Goal: Transaction & Acquisition: Book appointment/travel/reservation

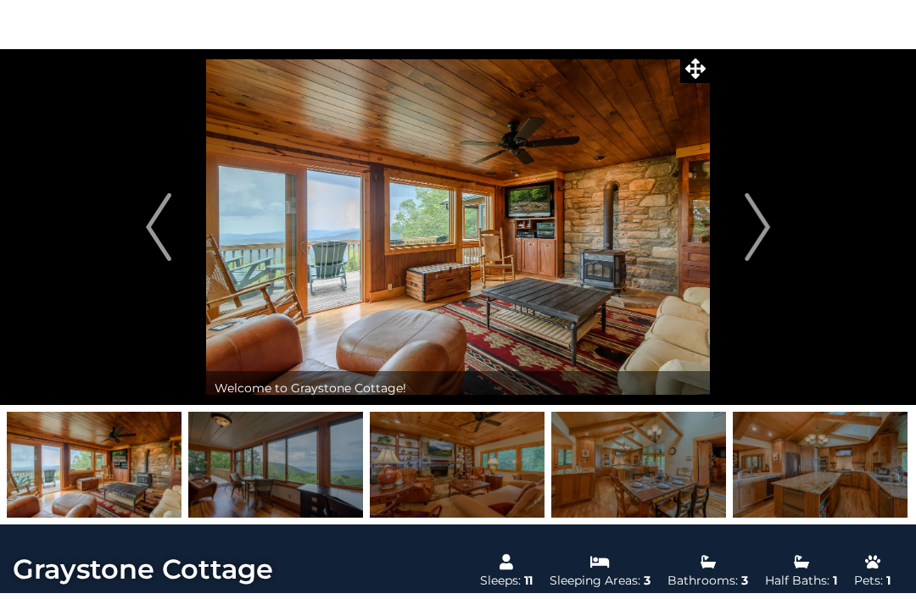
scroll to position [44, 0]
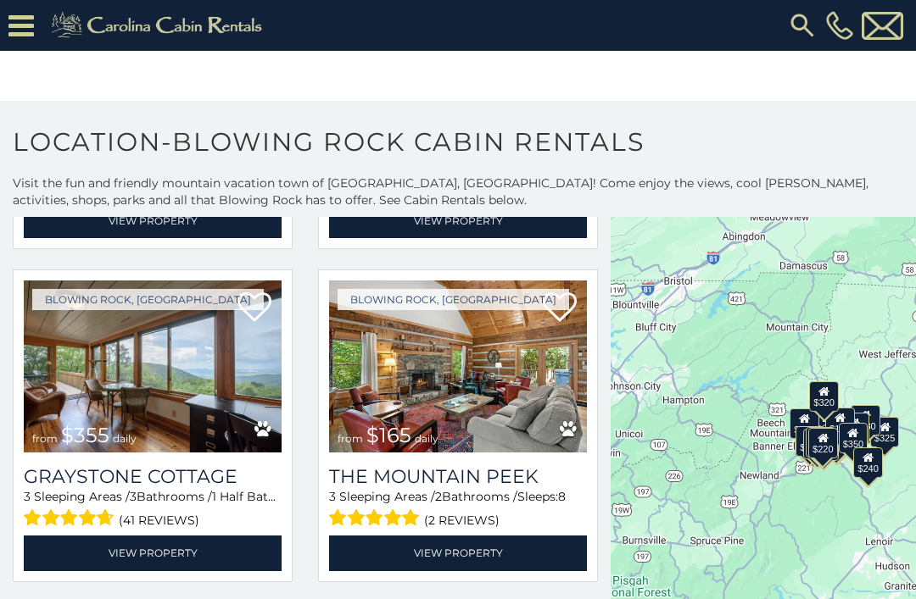
scroll to position [4011, 0]
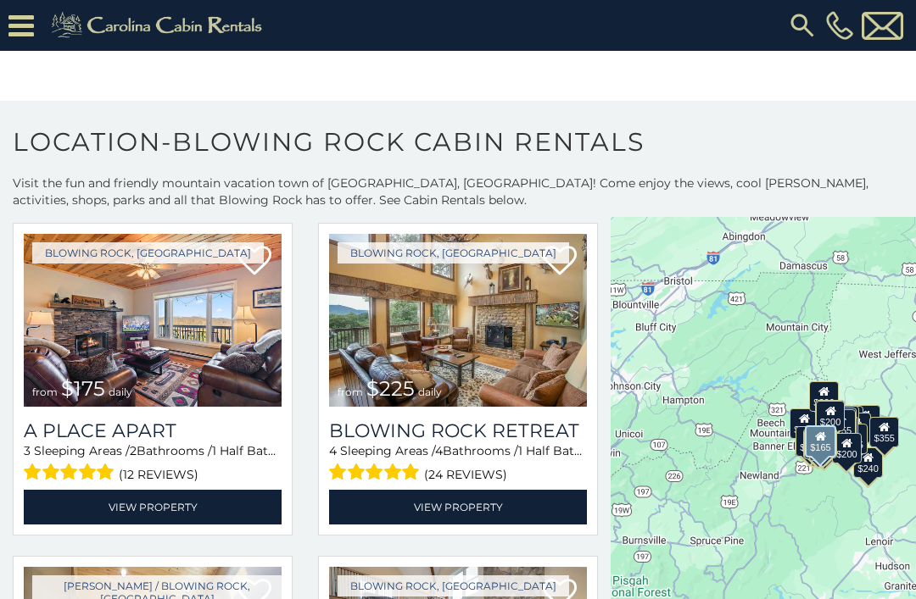
scroll to position [5065, 0]
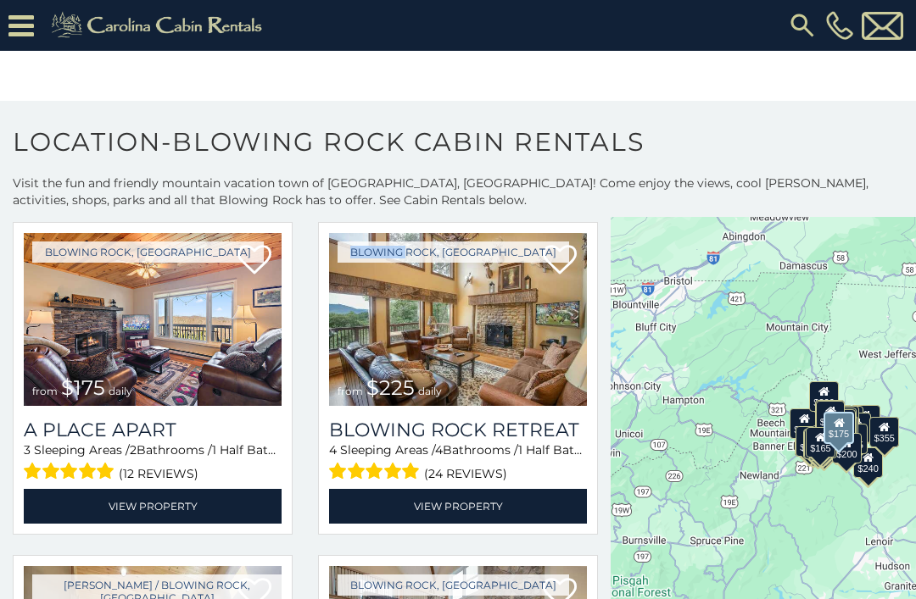
click at [89, 352] on img at bounding box center [153, 319] width 258 height 173
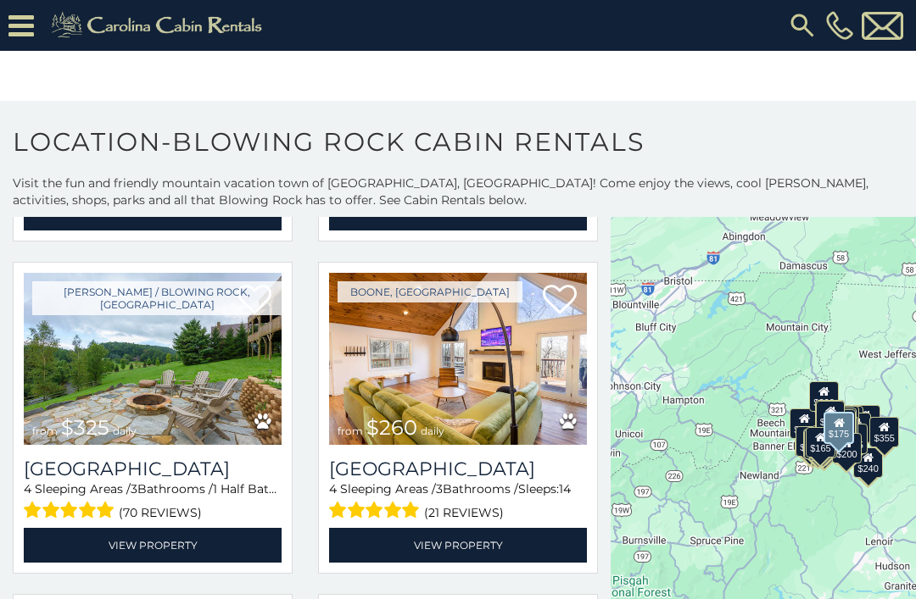
scroll to position [6029, 0]
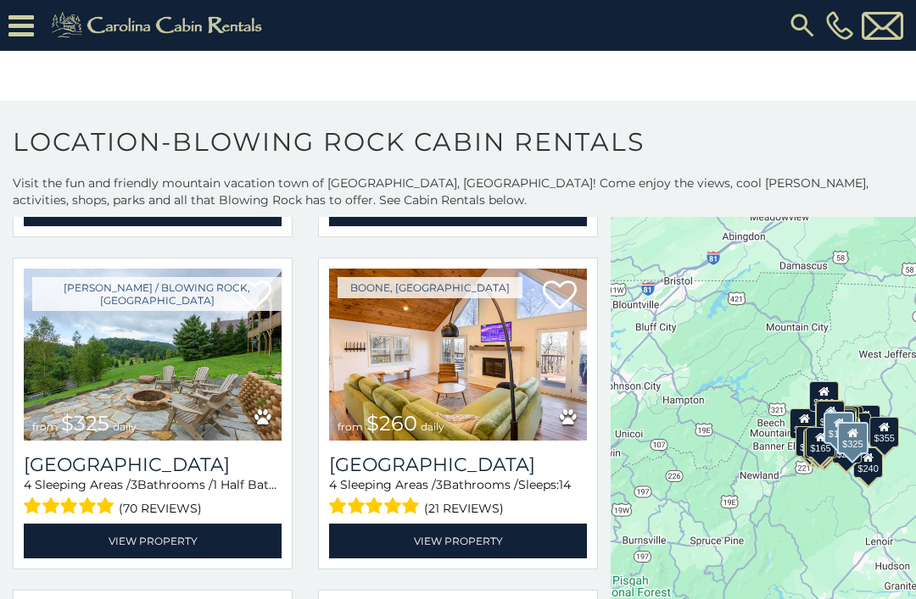
click at [94, 365] on img at bounding box center [153, 355] width 258 height 173
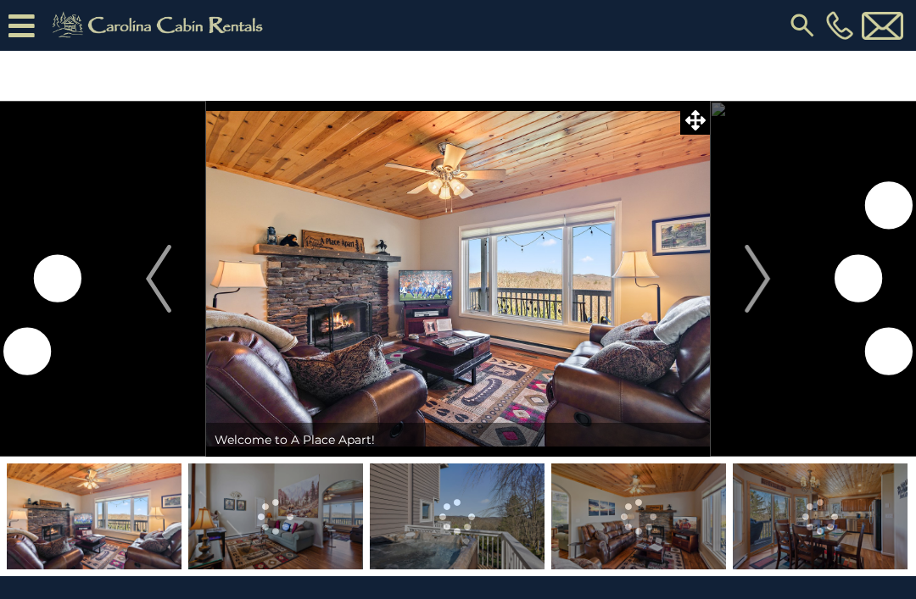
click at [754, 271] on img "Next" at bounding box center [756, 279] width 25 height 68
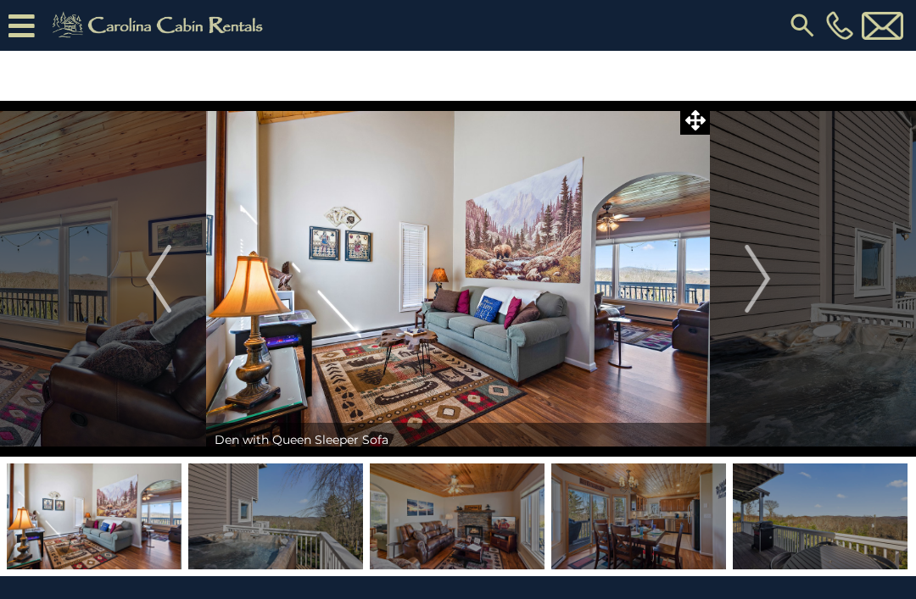
click at [765, 270] on img "Next" at bounding box center [756, 279] width 25 height 68
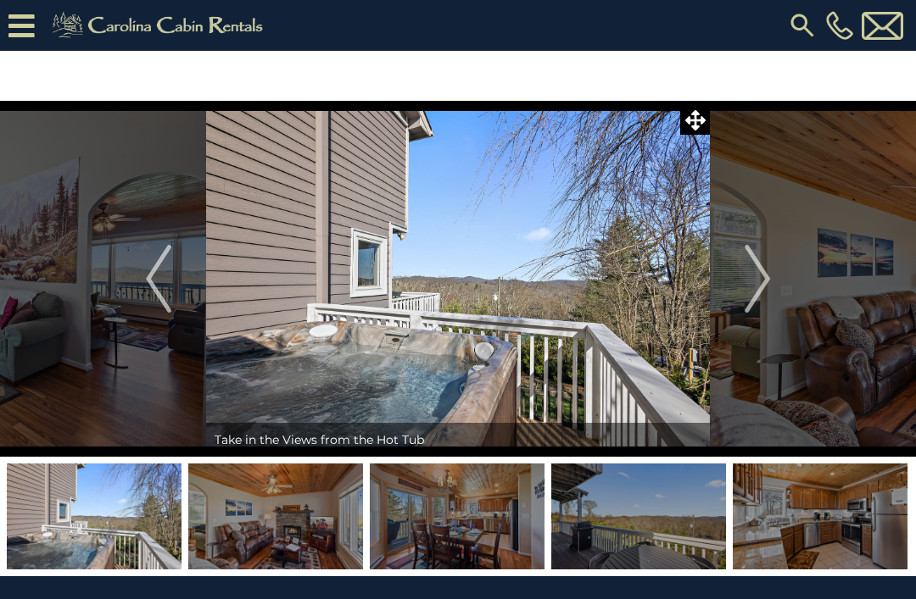
click at [757, 274] on img "Next" at bounding box center [756, 279] width 25 height 68
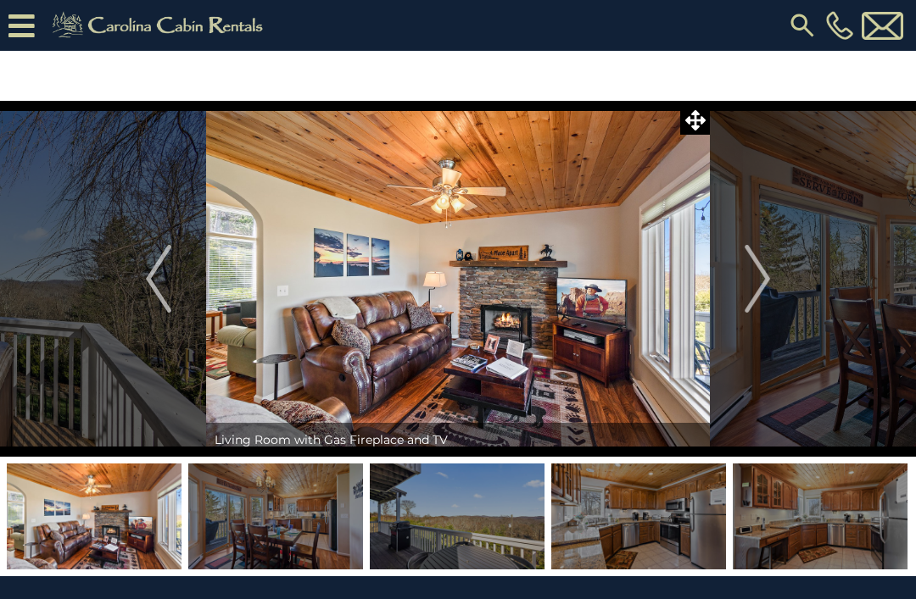
click at [749, 270] on img "Next" at bounding box center [756, 279] width 25 height 68
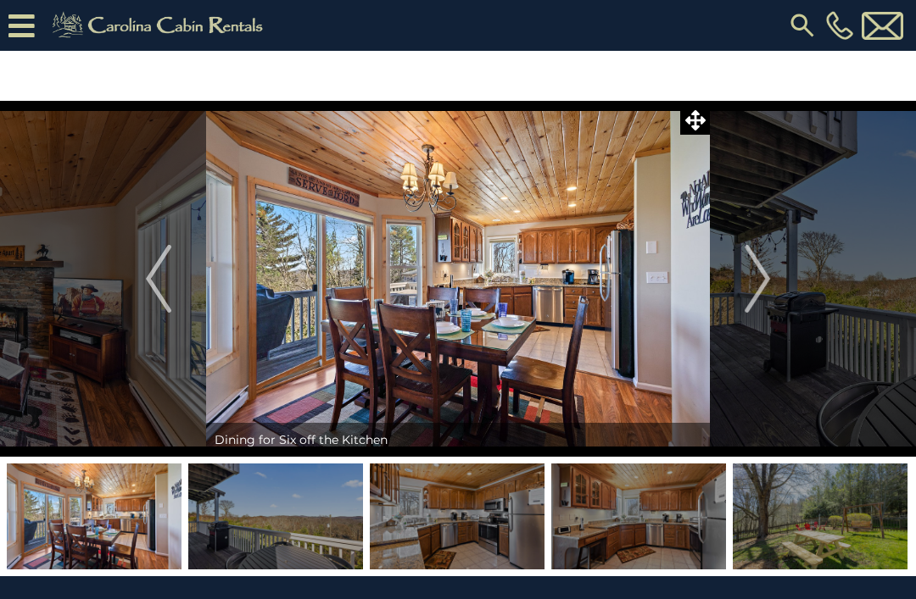
click at [743, 276] on button "Next" at bounding box center [757, 279] width 95 height 356
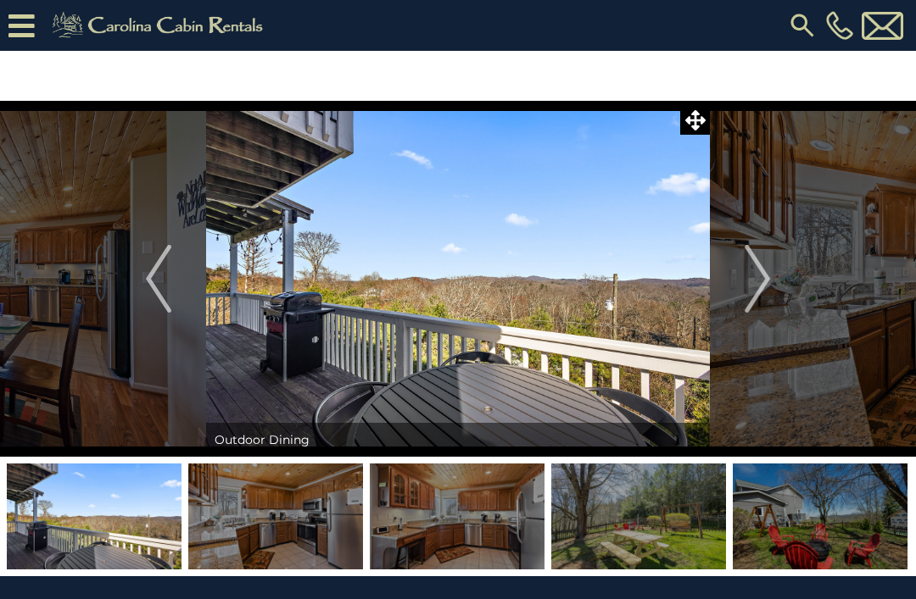
click at [742, 274] on button "Next" at bounding box center [757, 279] width 95 height 356
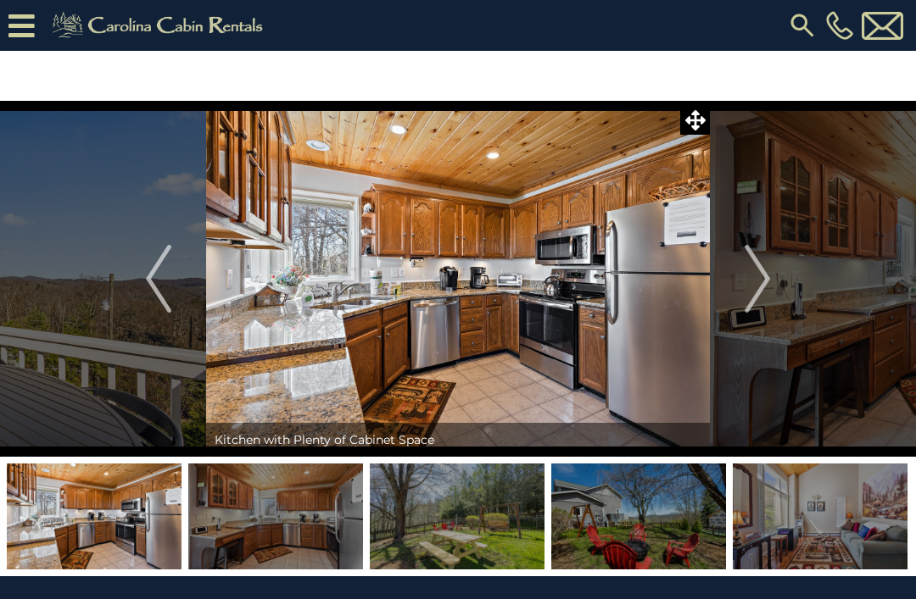
click at [740, 281] on button "Next" at bounding box center [757, 279] width 95 height 356
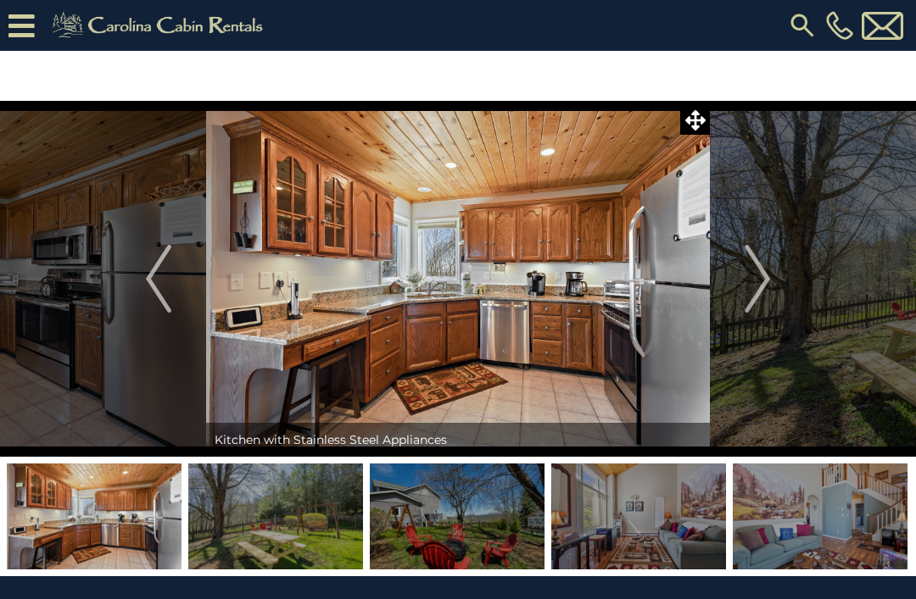
click at [730, 288] on button "Next" at bounding box center [757, 279] width 95 height 356
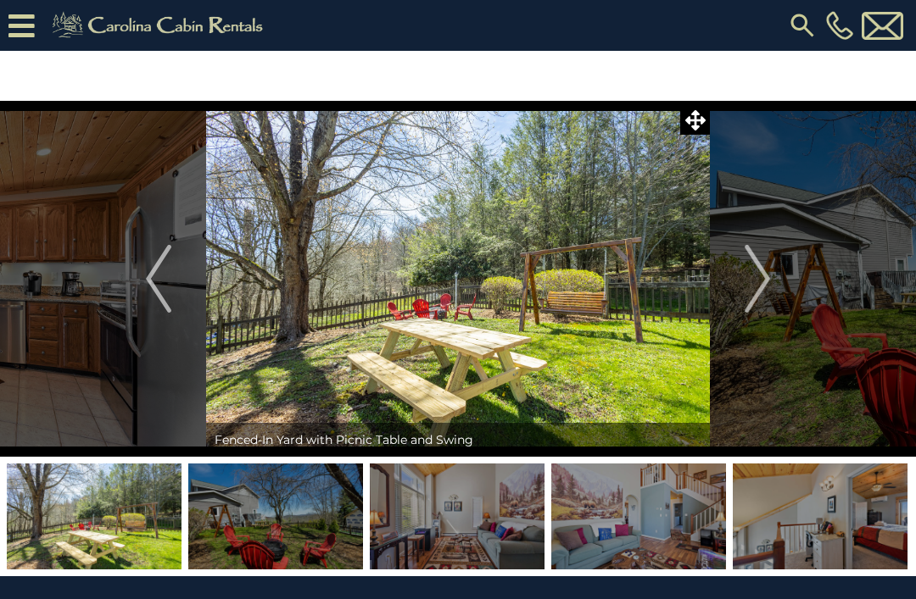
click at [728, 295] on button "Next" at bounding box center [757, 279] width 95 height 356
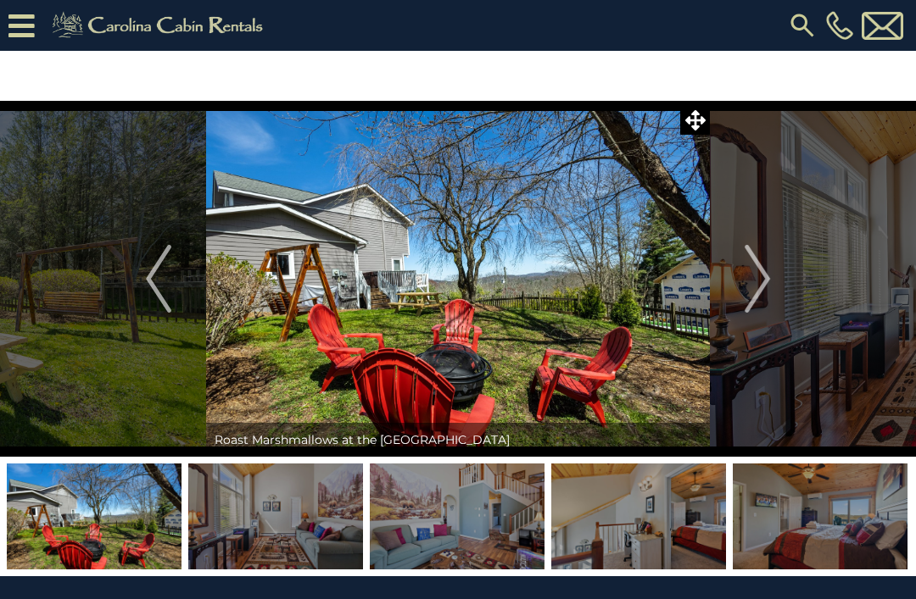
click at [721, 302] on button "Next" at bounding box center [757, 279] width 95 height 356
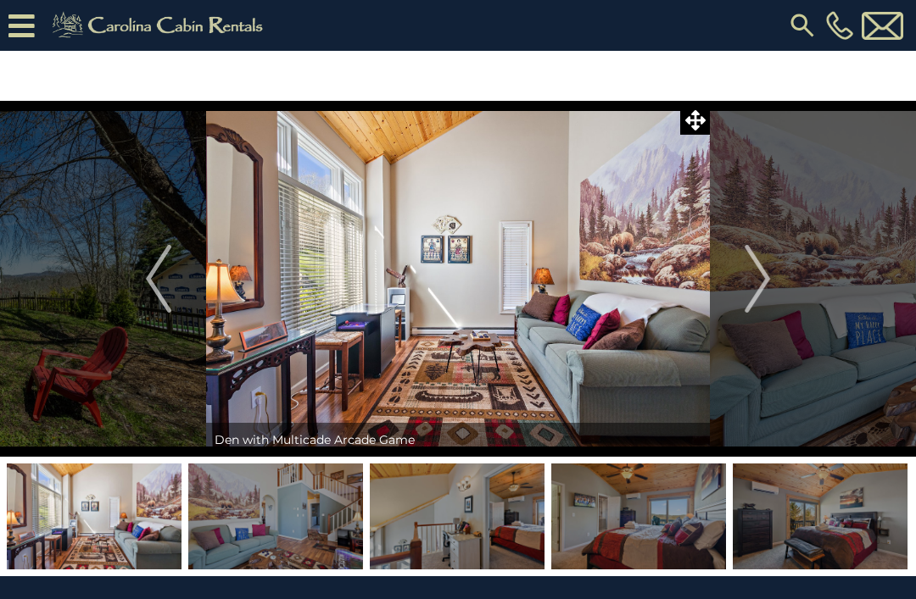
click at [721, 302] on button "Next" at bounding box center [757, 279] width 95 height 356
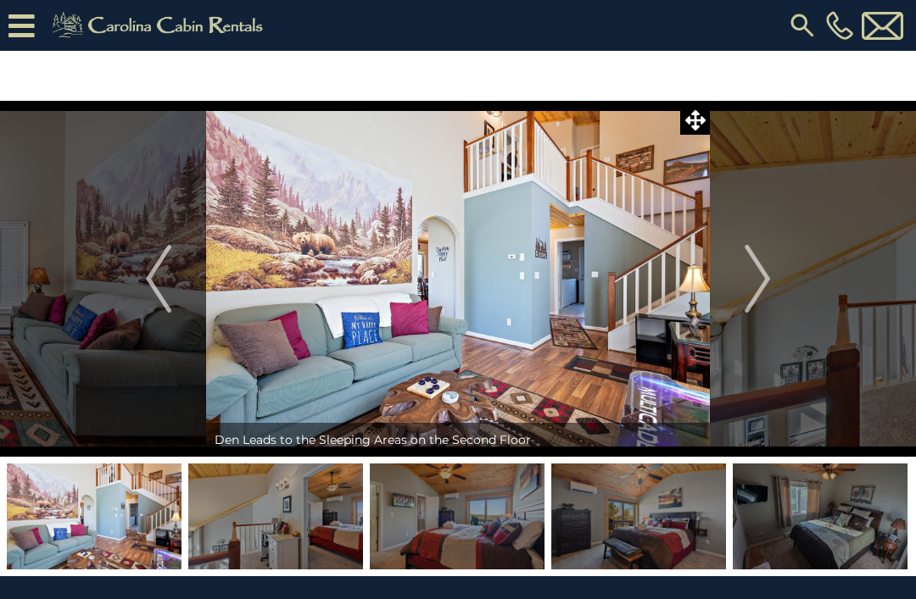
click at [721, 302] on button "Next" at bounding box center [757, 279] width 95 height 356
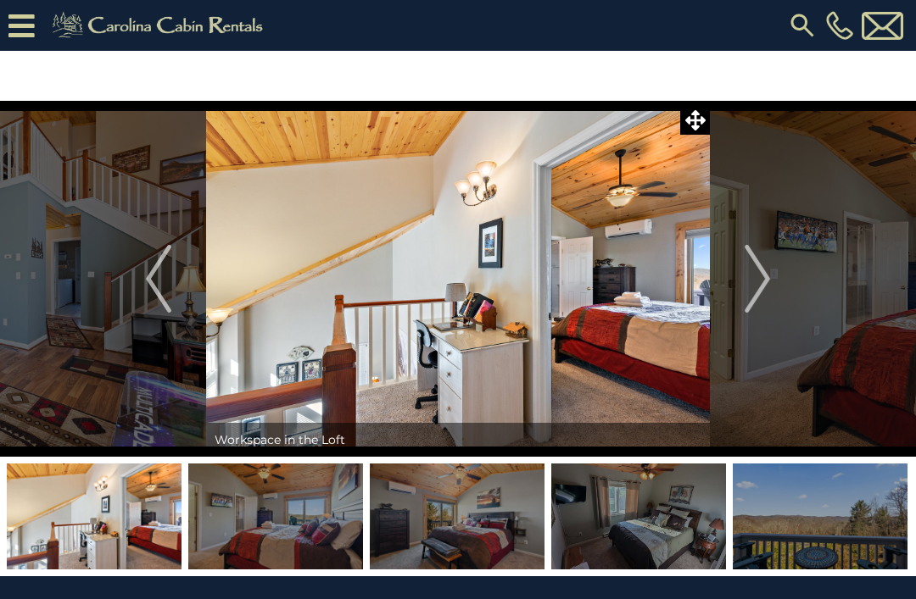
click at [741, 293] on button "Next" at bounding box center [757, 279] width 95 height 356
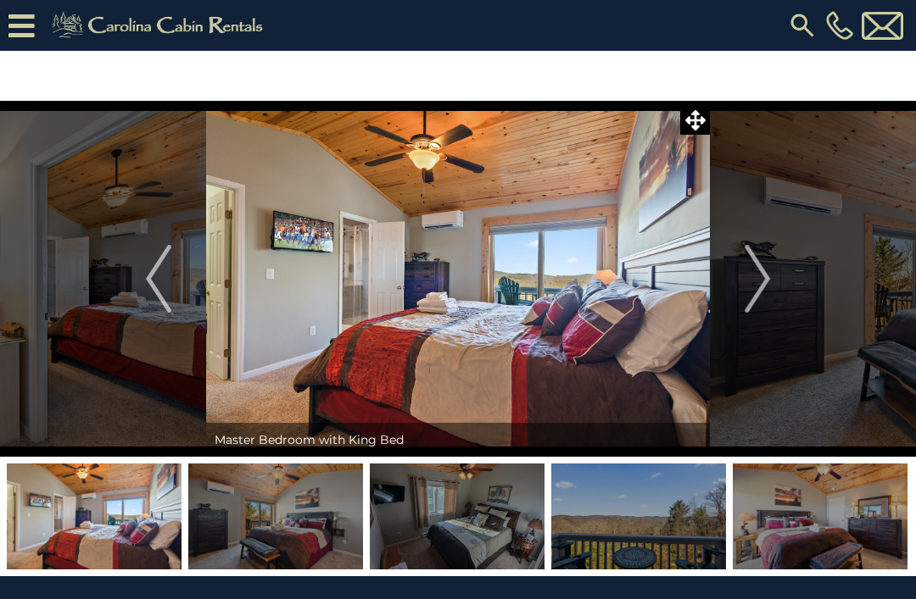
click at [761, 287] on img "Next" at bounding box center [756, 279] width 25 height 68
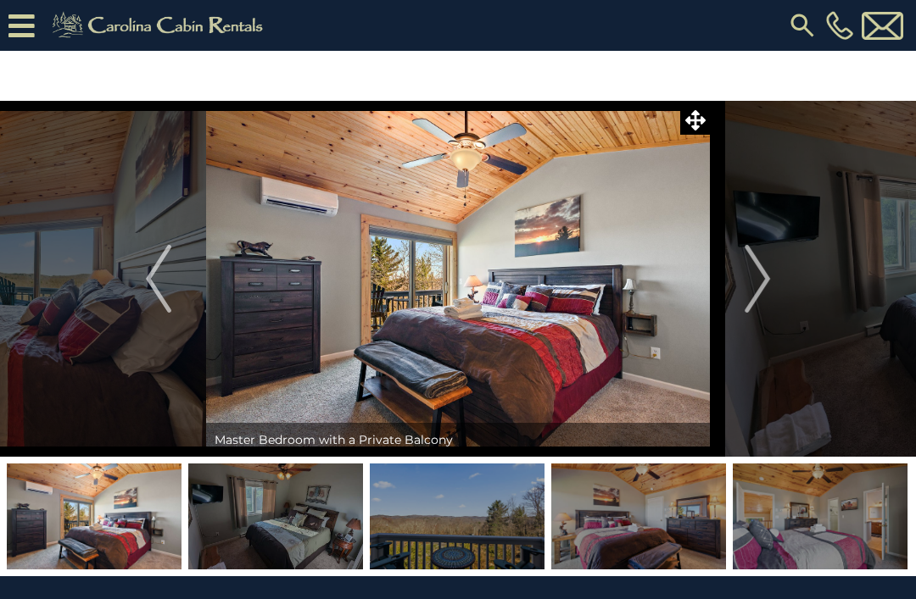
click at [756, 284] on img "Next" at bounding box center [756, 279] width 25 height 68
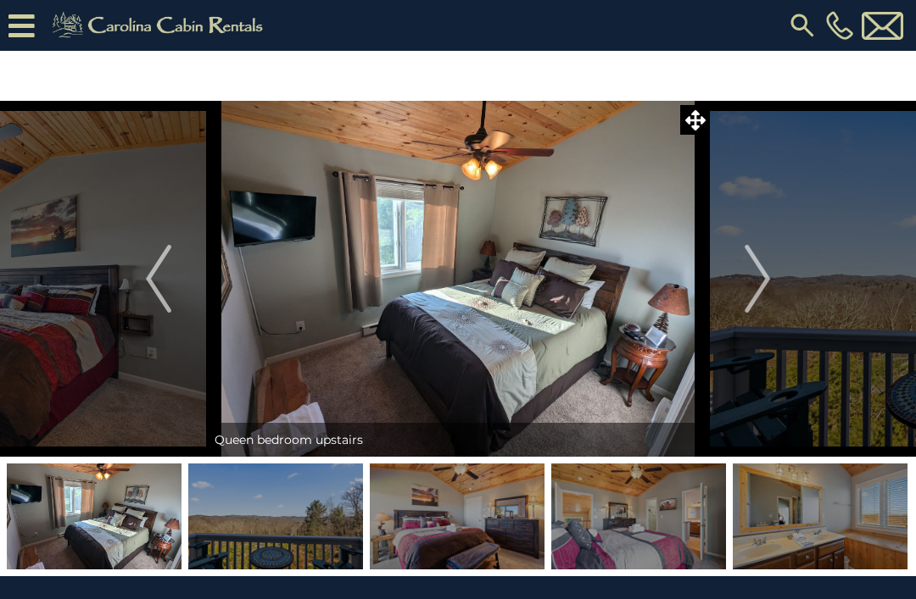
click at [749, 290] on img "Next" at bounding box center [756, 279] width 25 height 68
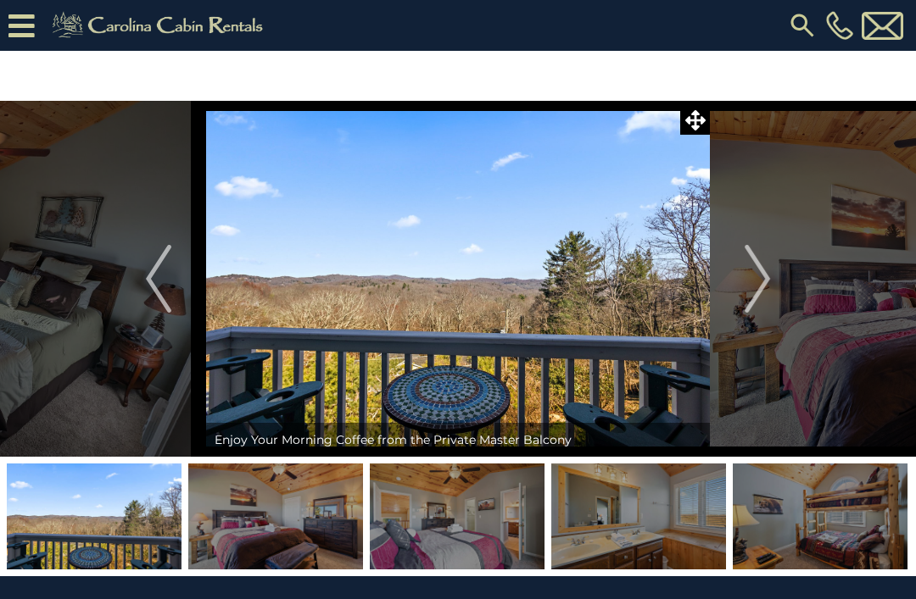
click at [751, 281] on img "Next" at bounding box center [756, 279] width 25 height 68
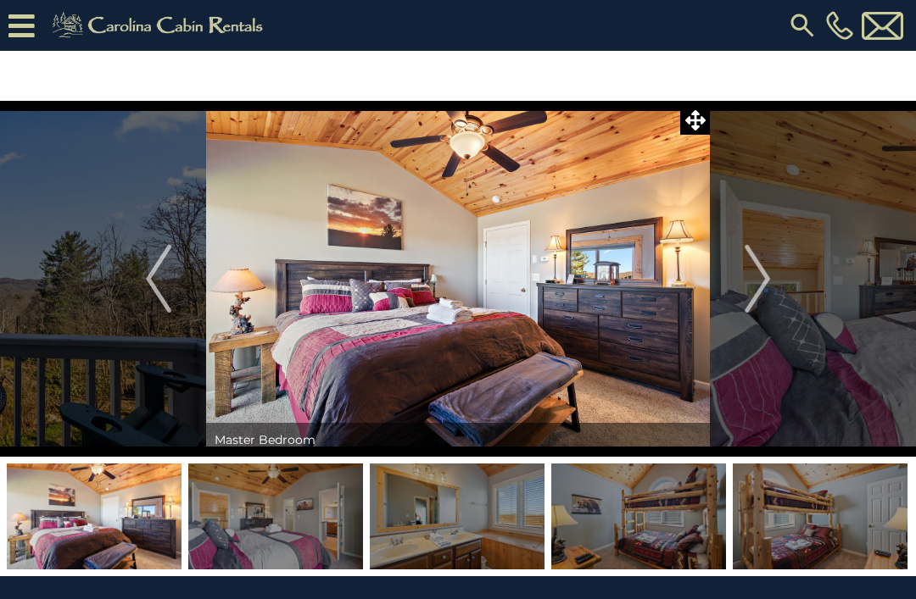
click at [732, 291] on button "Next" at bounding box center [757, 279] width 95 height 356
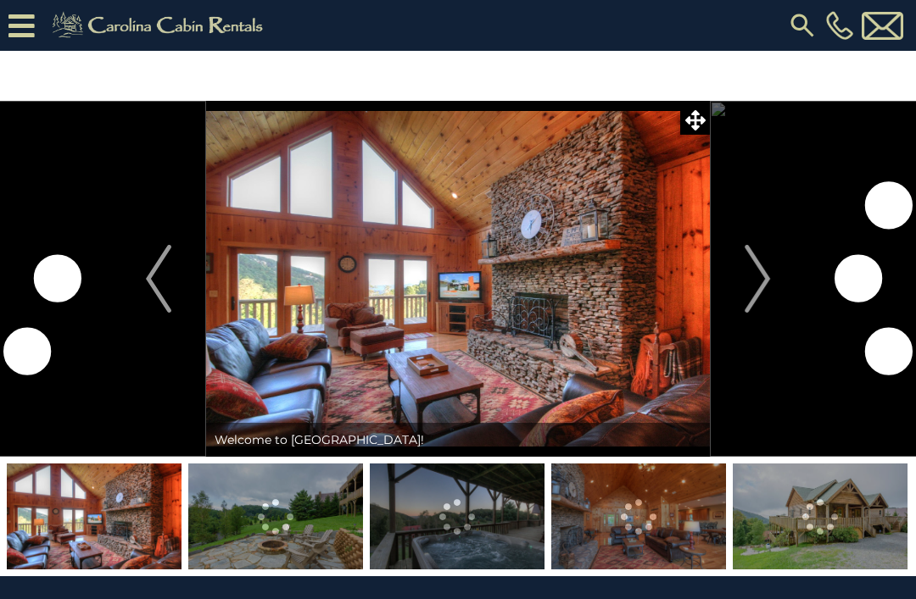
click at [752, 275] on img "Next" at bounding box center [756, 279] width 25 height 68
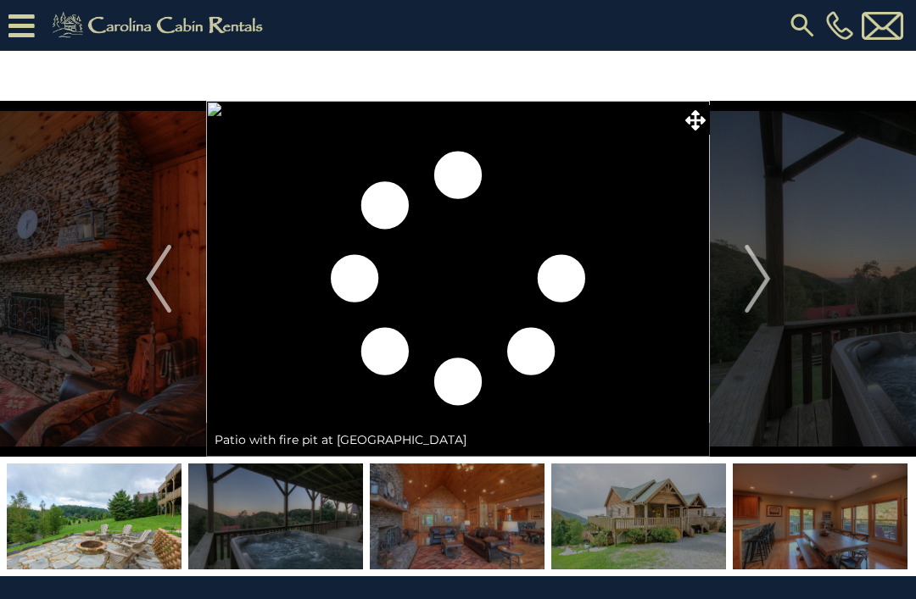
click at [768, 267] on img "Next" at bounding box center [756, 279] width 25 height 68
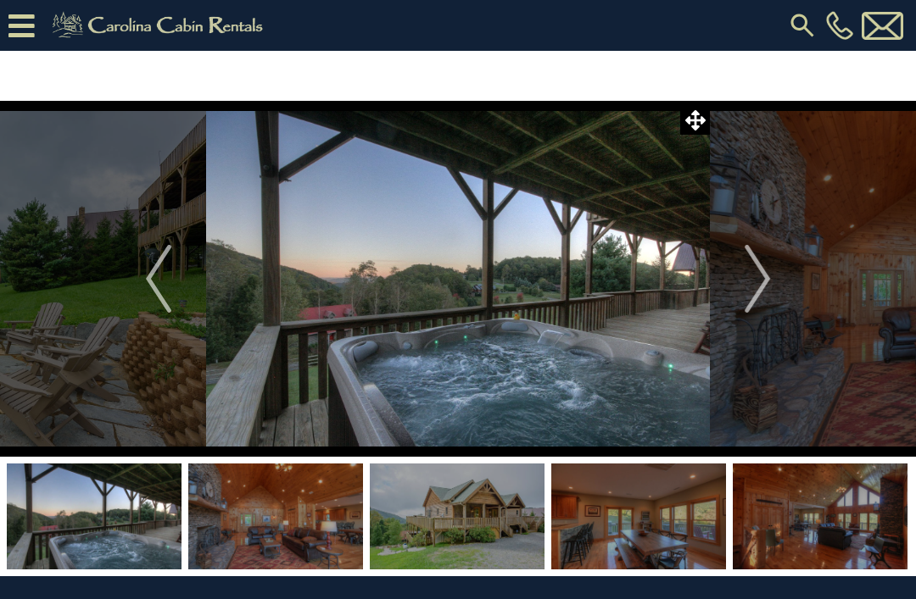
click at [762, 276] on img "Next" at bounding box center [756, 279] width 25 height 68
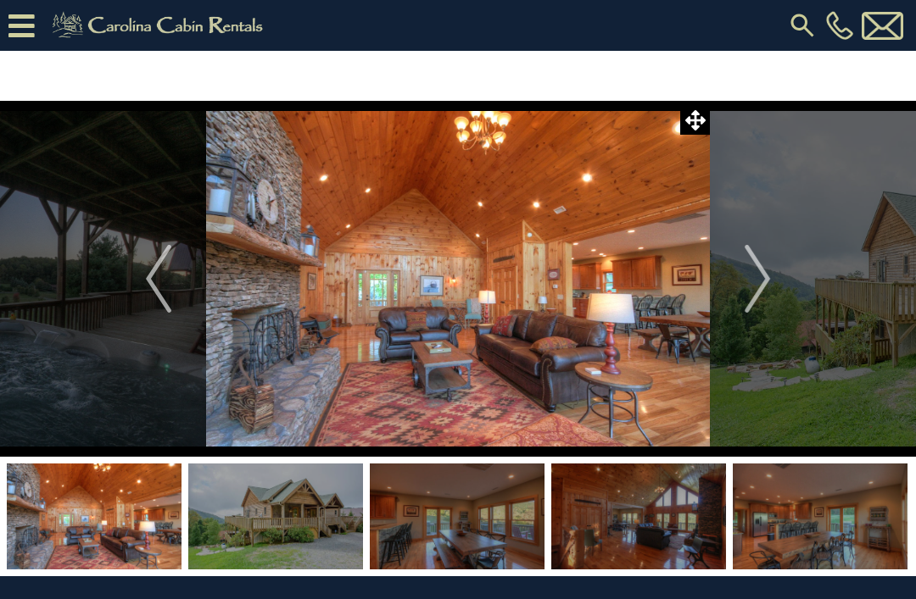
click at [756, 276] on img "Next" at bounding box center [756, 279] width 25 height 68
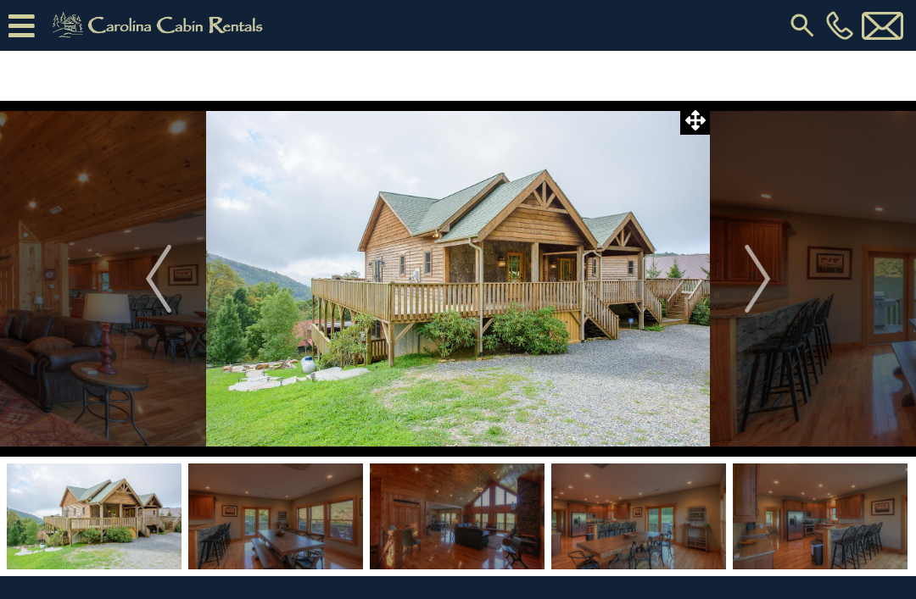
click at [753, 288] on img "Next" at bounding box center [756, 279] width 25 height 68
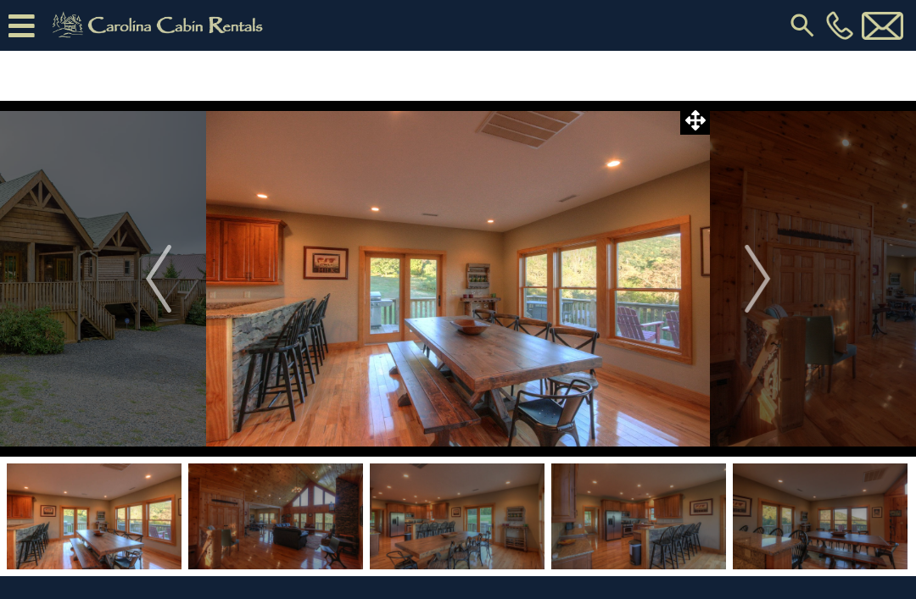
click at [743, 299] on button "Next" at bounding box center [757, 279] width 95 height 356
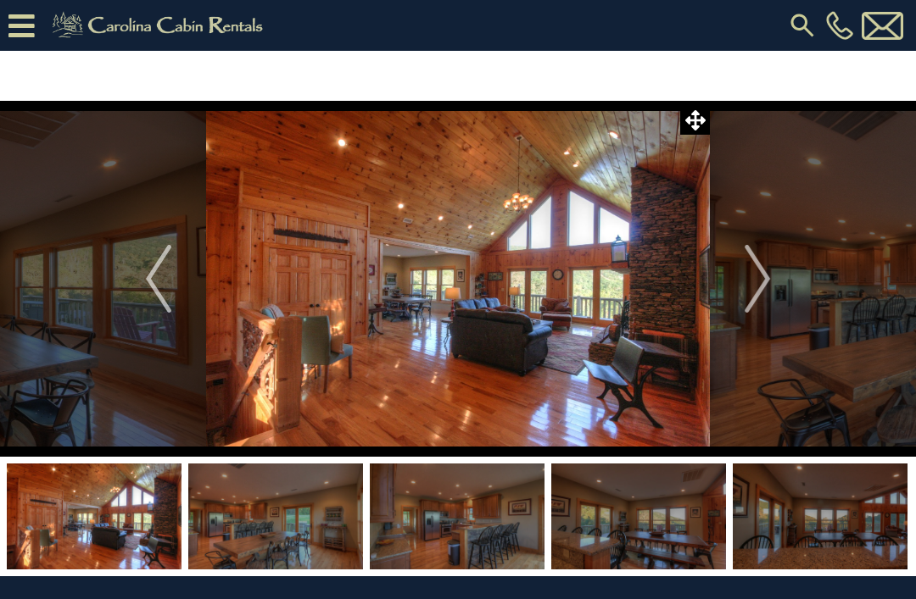
click at [749, 294] on img "Next" at bounding box center [756, 279] width 25 height 68
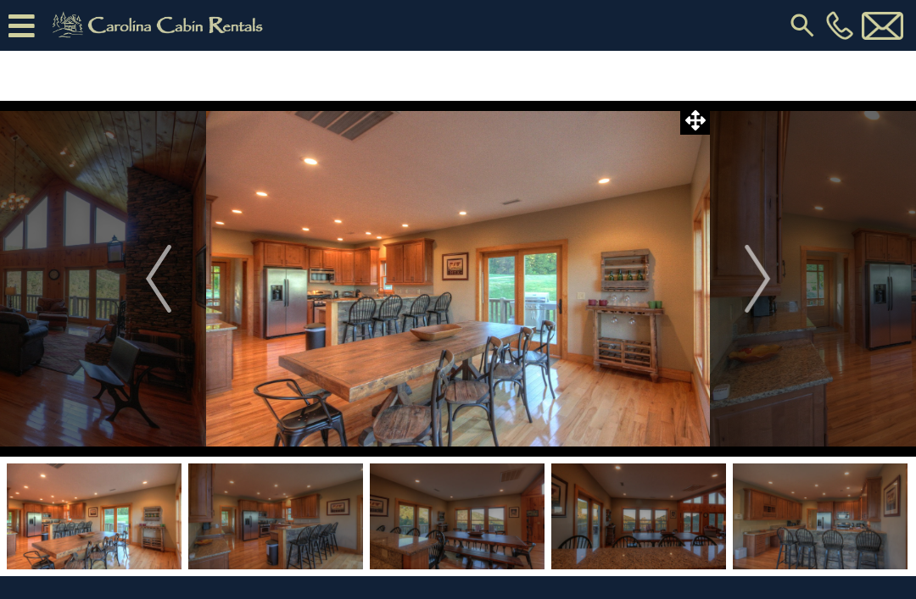
click at [694, 336] on img at bounding box center [458, 279] width 504 height 356
click at [737, 295] on button "Next" at bounding box center [757, 279] width 95 height 356
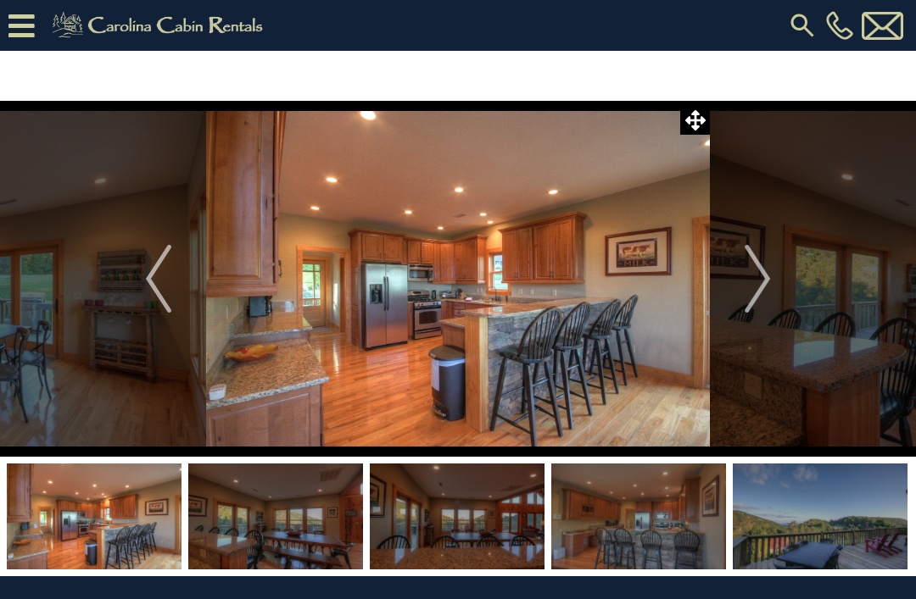
click at [765, 270] on img "Next" at bounding box center [756, 279] width 25 height 68
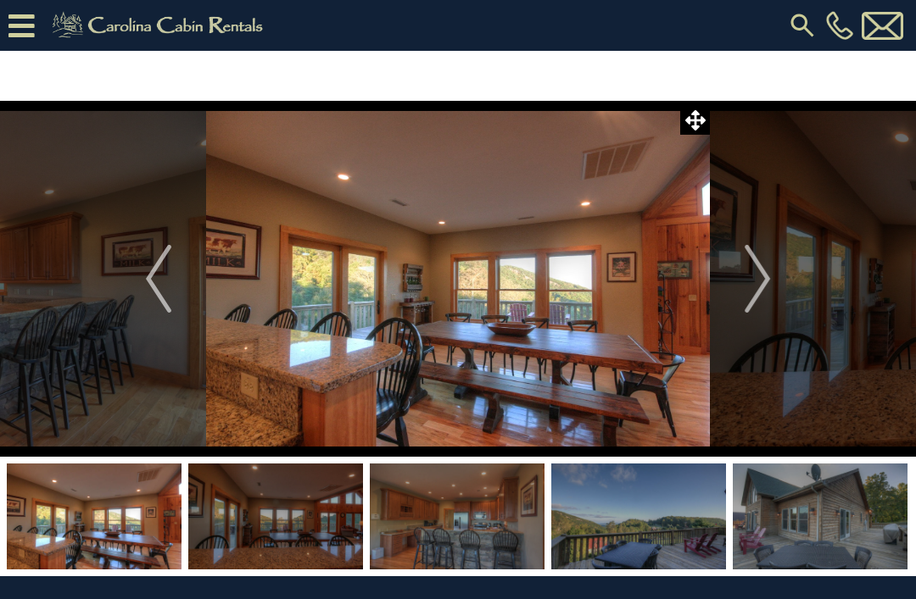
click at [767, 270] on img "Next" at bounding box center [756, 279] width 25 height 68
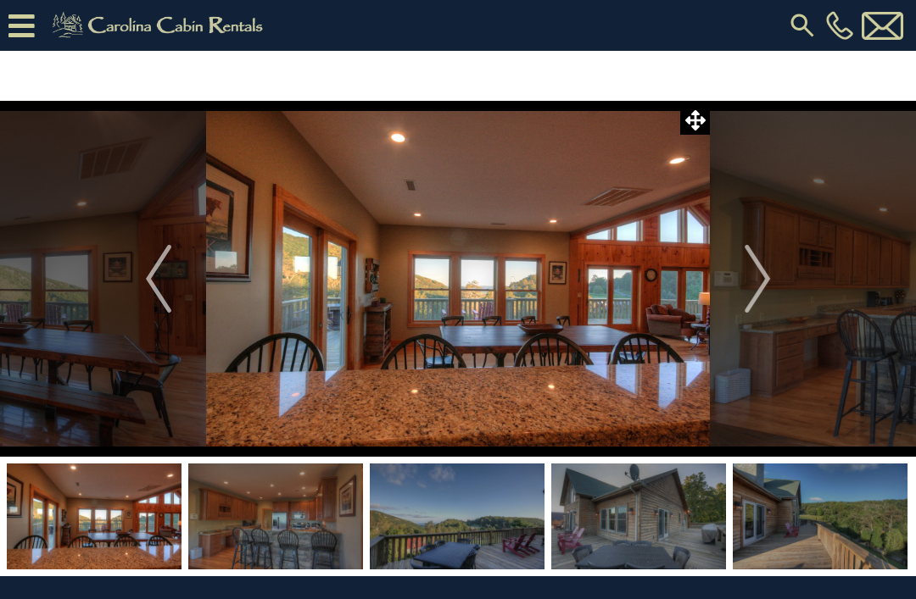
click at [765, 275] on img "Next" at bounding box center [756, 279] width 25 height 68
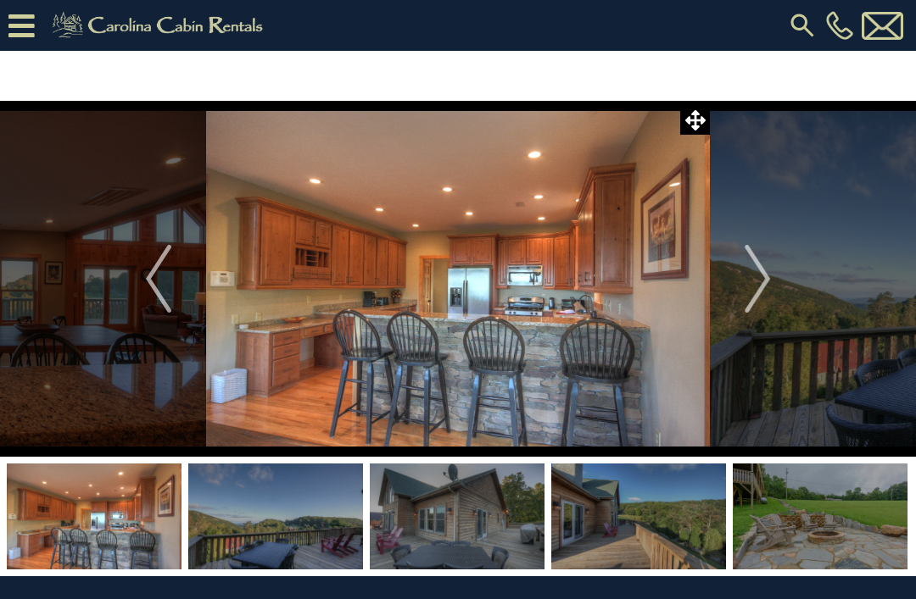
click at [765, 274] on img "Next" at bounding box center [756, 279] width 25 height 68
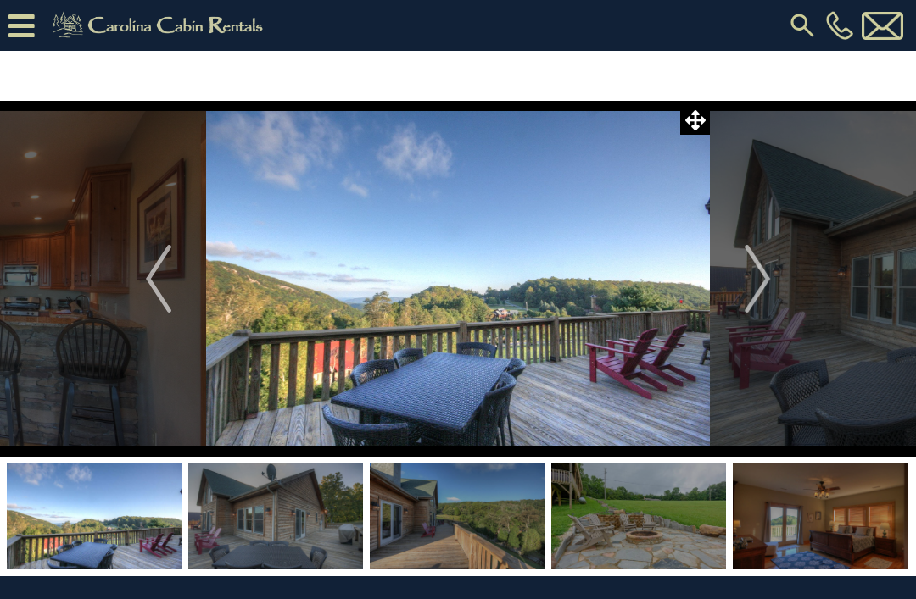
click at [764, 279] on img "Next" at bounding box center [756, 279] width 25 height 68
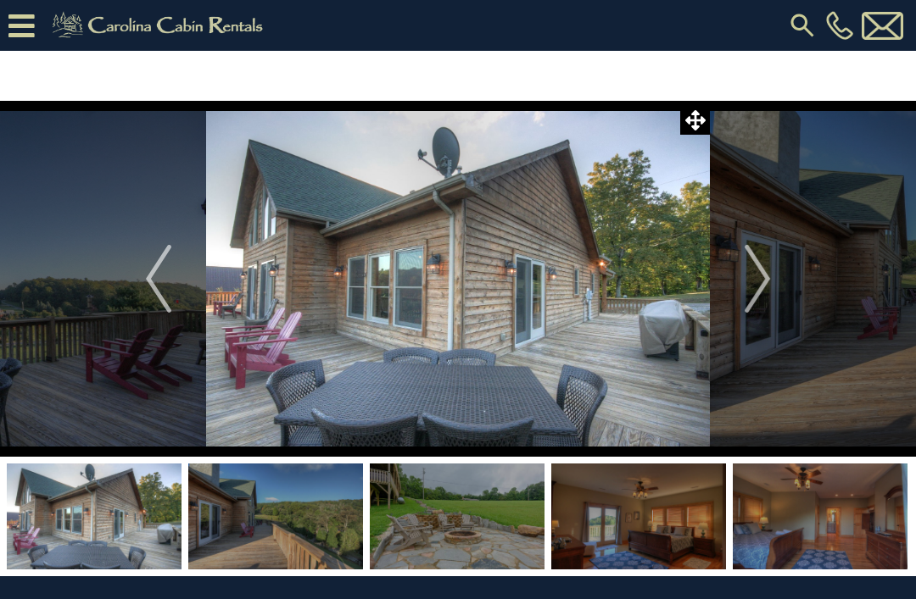
click at [760, 270] on img "Next" at bounding box center [756, 279] width 25 height 68
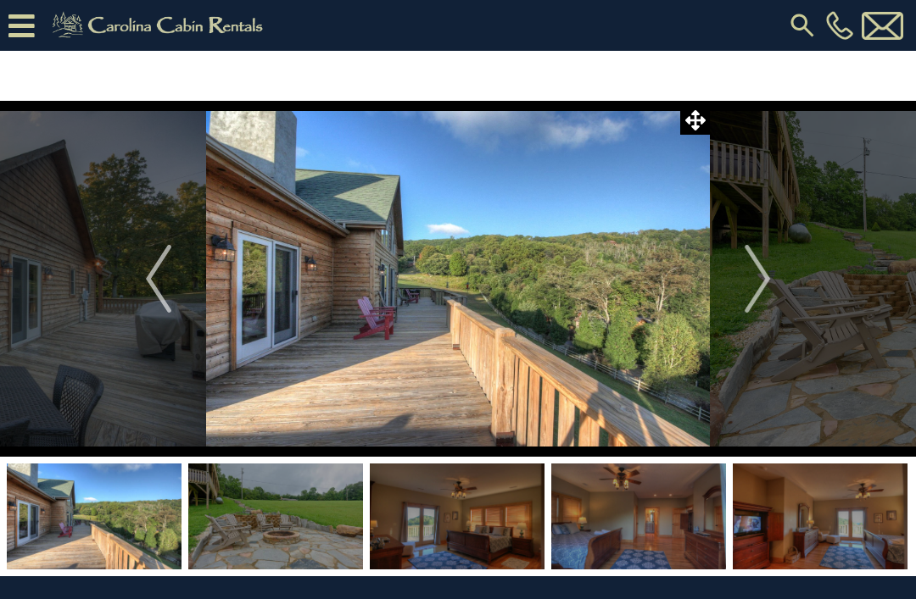
click at [760, 276] on img "Next" at bounding box center [756, 279] width 25 height 68
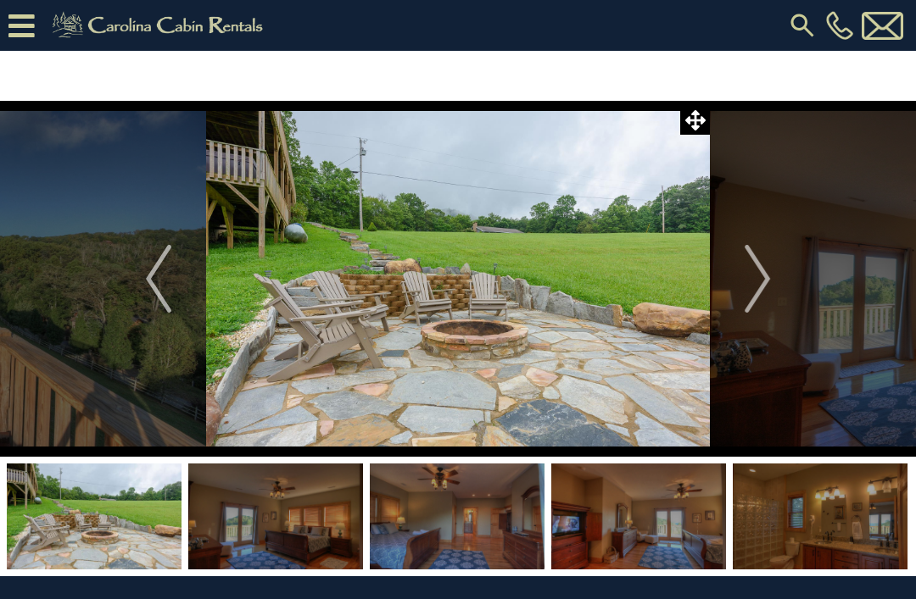
click at [753, 269] on img "Next" at bounding box center [756, 279] width 25 height 68
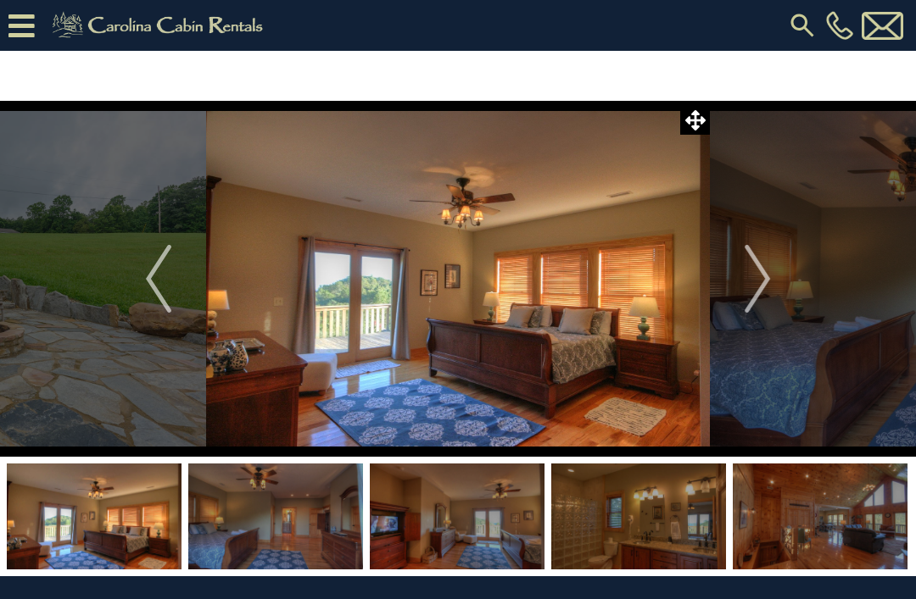
click at [756, 270] on img "Next" at bounding box center [756, 279] width 25 height 68
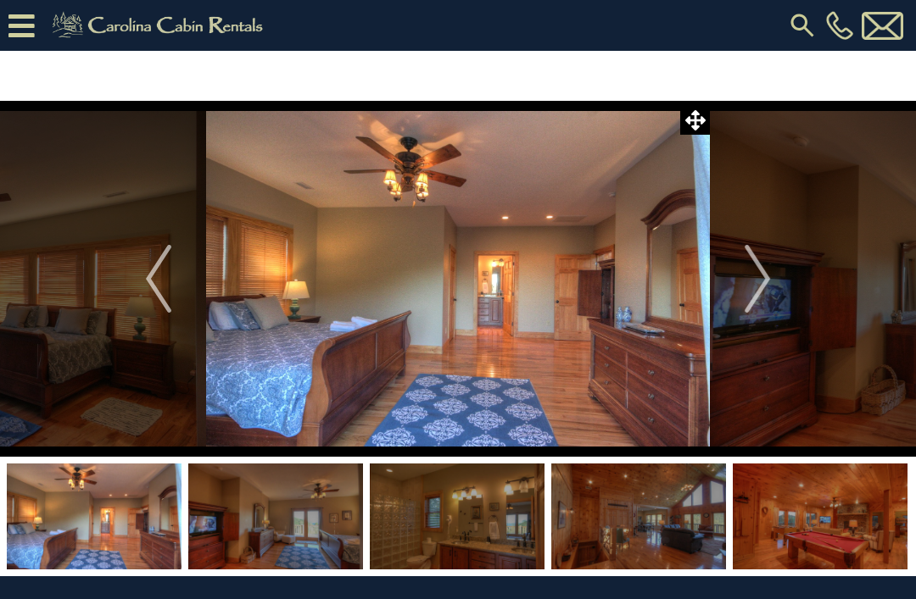
click at [754, 274] on img "Next" at bounding box center [756, 279] width 25 height 68
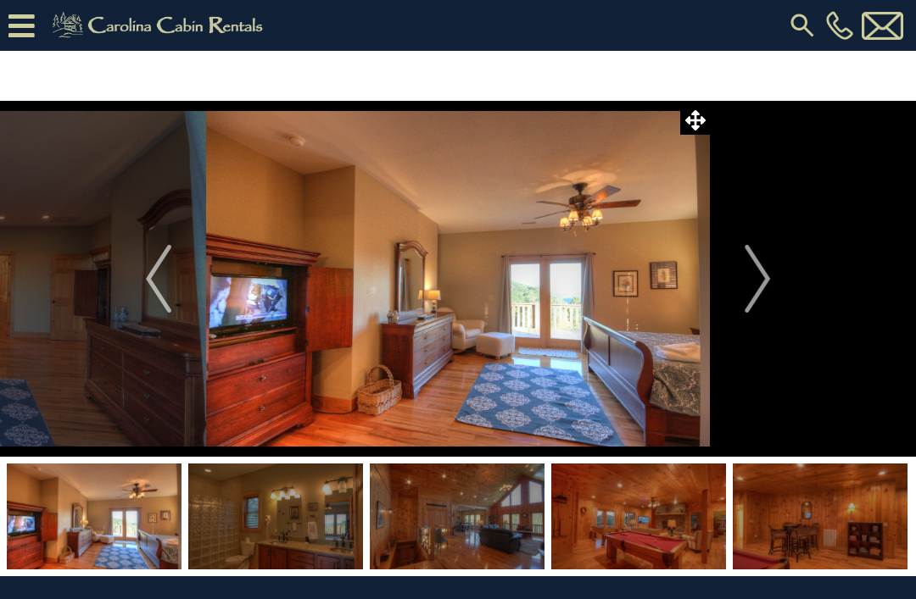
click at [745, 285] on img "Next" at bounding box center [756, 279] width 25 height 68
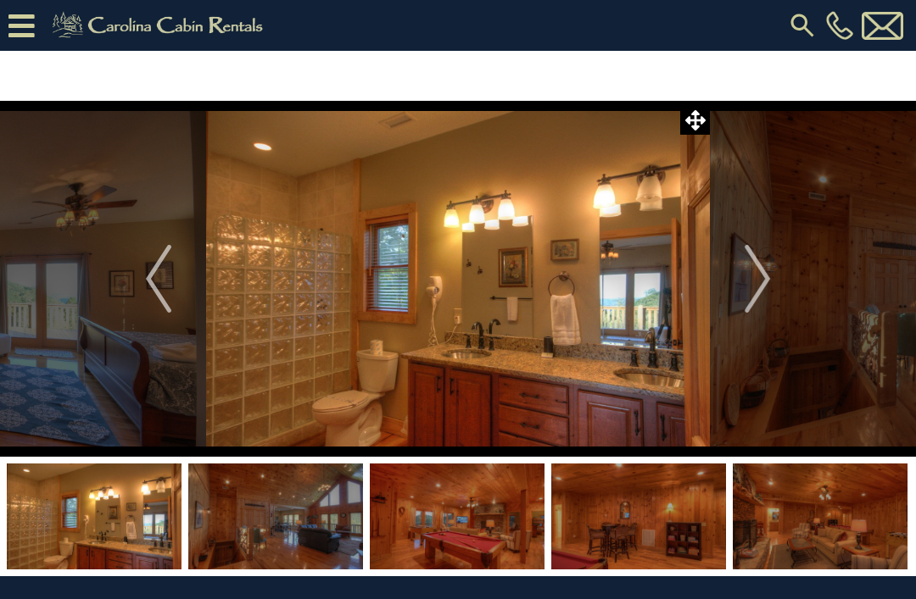
click at [743, 287] on button "Next" at bounding box center [757, 279] width 95 height 356
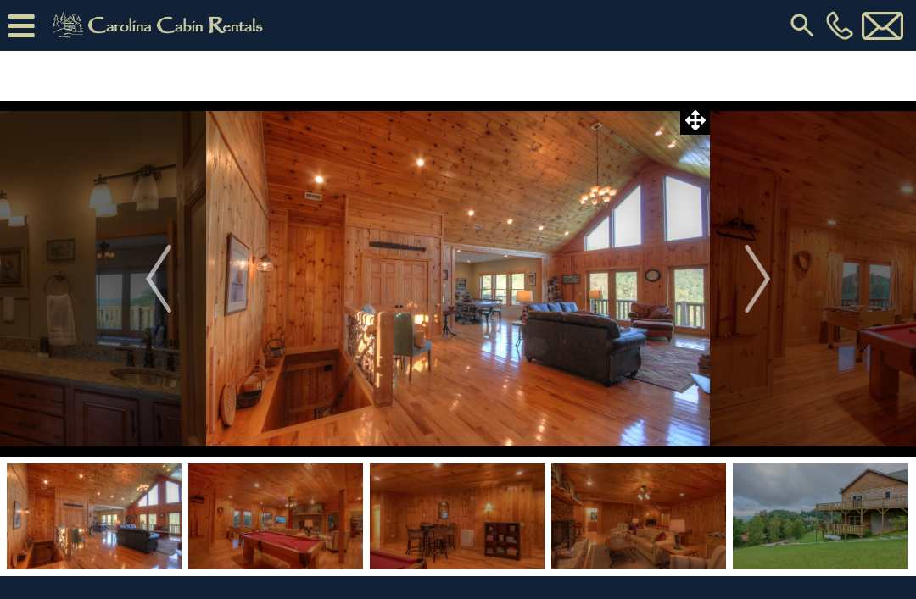
click at [743, 282] on button "Next" at bounding box center [757, 279] width 95 height 356
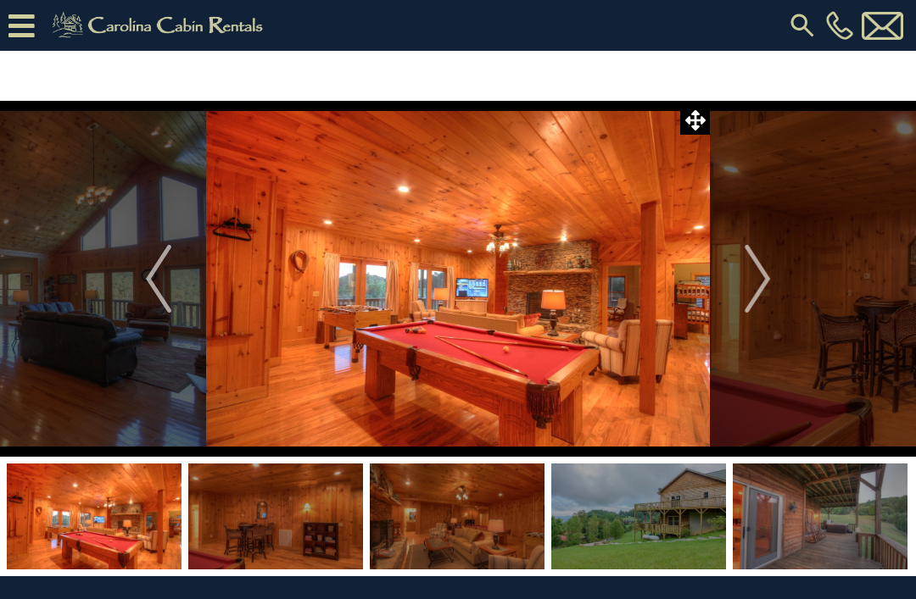
click at [743, 285] on button "Next" at bounding box center [757, 279] width 95 height 356
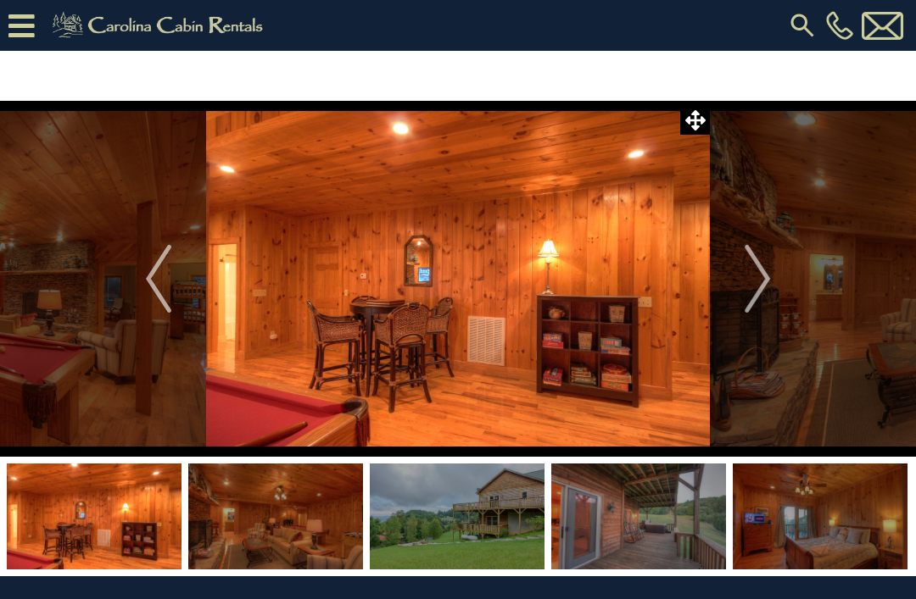
click at [737, 301] on button "Next" at bounding box center [757, 279] width 95 height 356
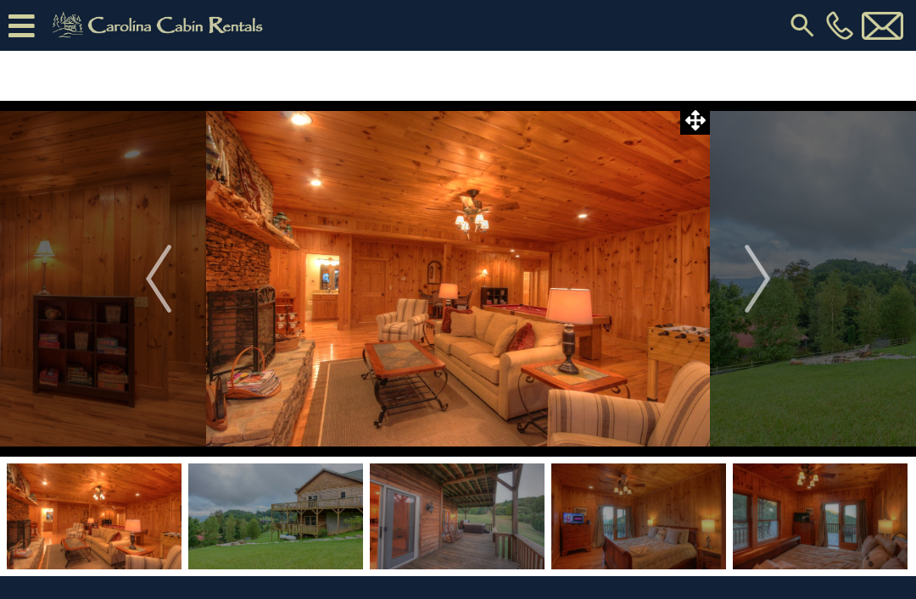
click at [737, 297] on button "Next" at bounding box center [757, 279] width 95 height 356
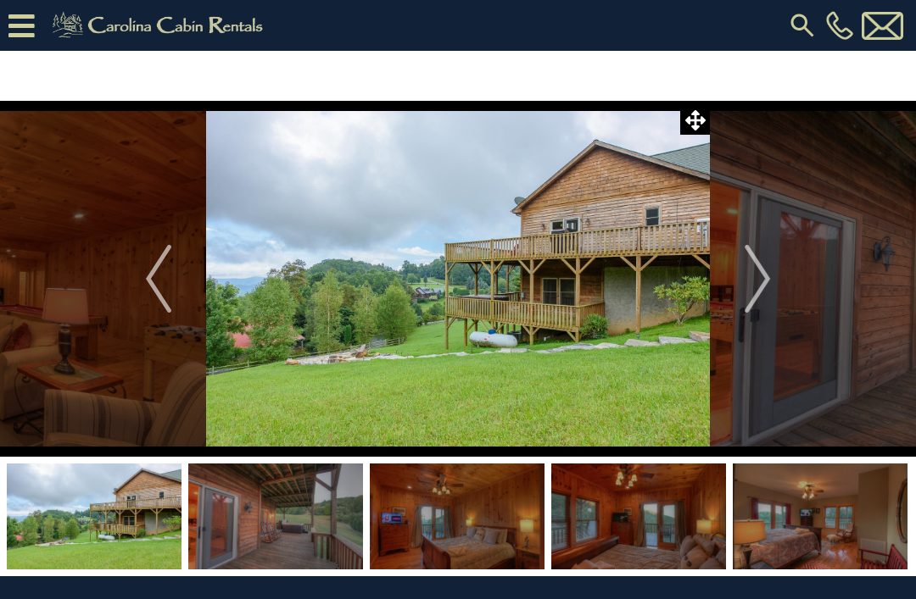
click at [749, 279] on img "Next" at bounding box center [756, 279] width 25 height 68
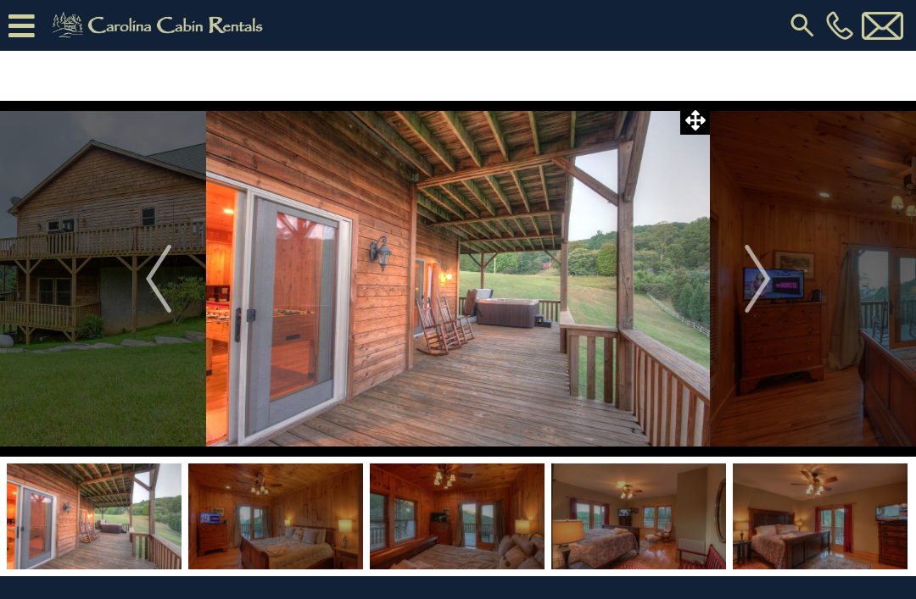
click at [754, 278] on img "Next" at bounding box center [756, 279] width 25 height 68
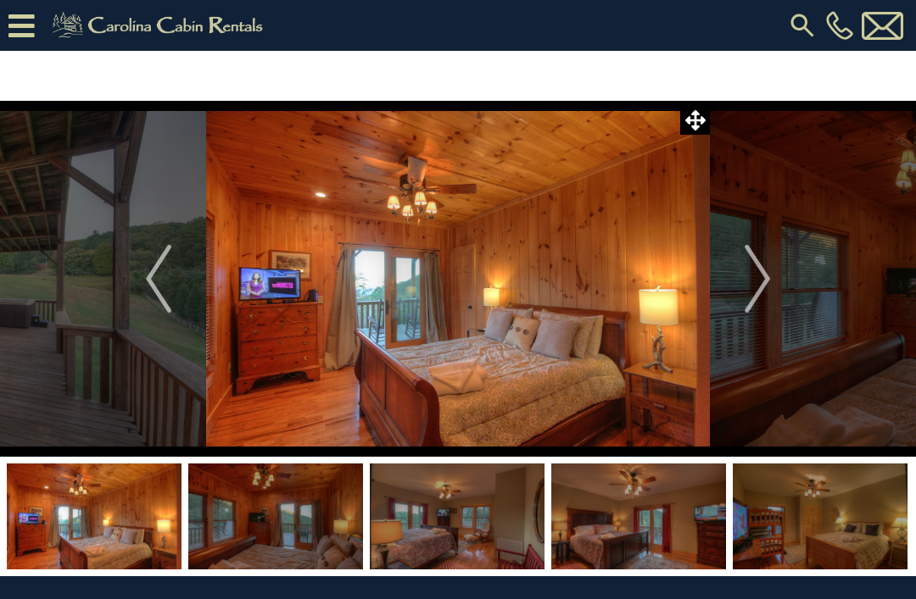
click at [753, 286] on img "Next" at bounding box center [756, 279] width 25 height 68
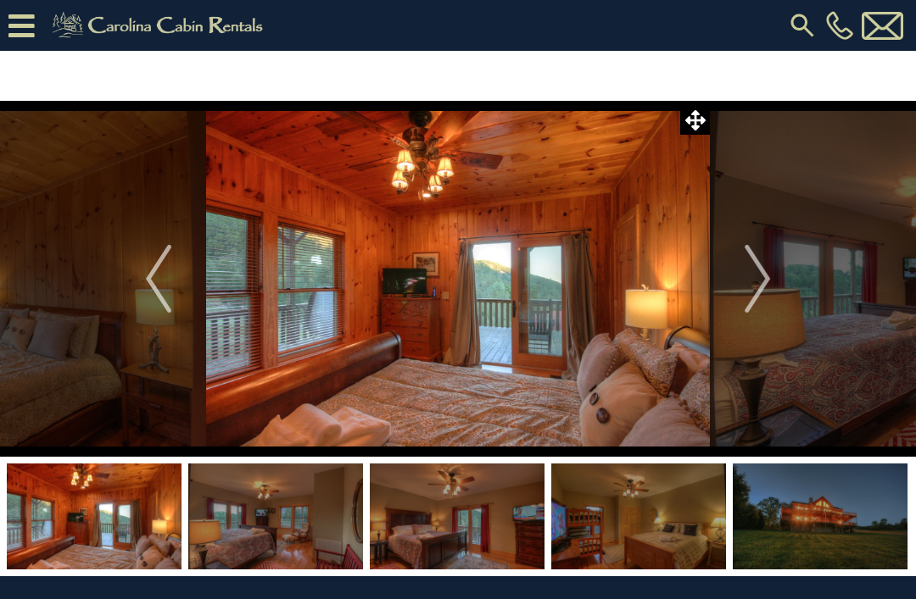
click at [732, 288] on button "Next" at bounding box center [757, 279] width 95 height 356
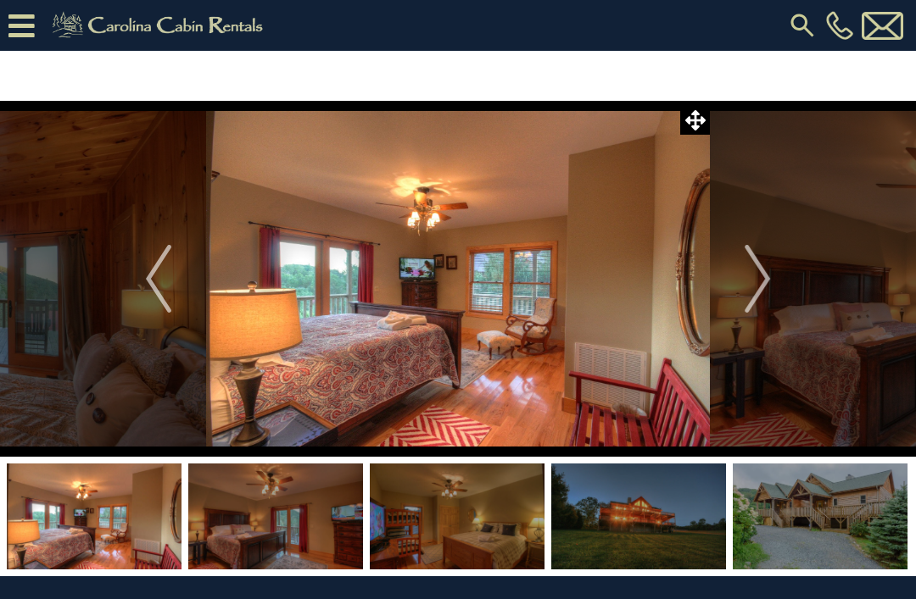
click at [741, 279] on button "Next" at bounding box center [757, 279] width 95 height 356
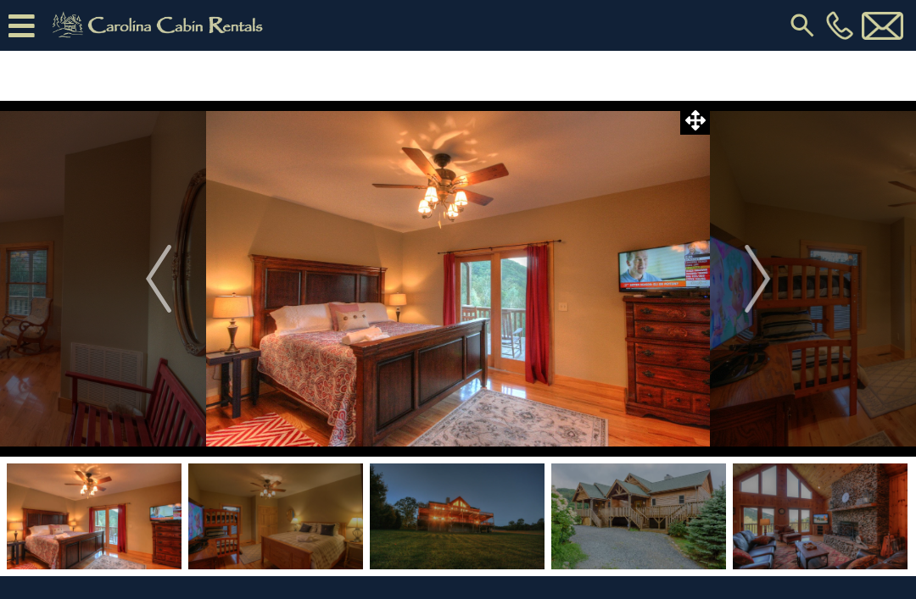
click at [733, 281] on button "Next" at bounding box center [757, 279] width 95 height 356
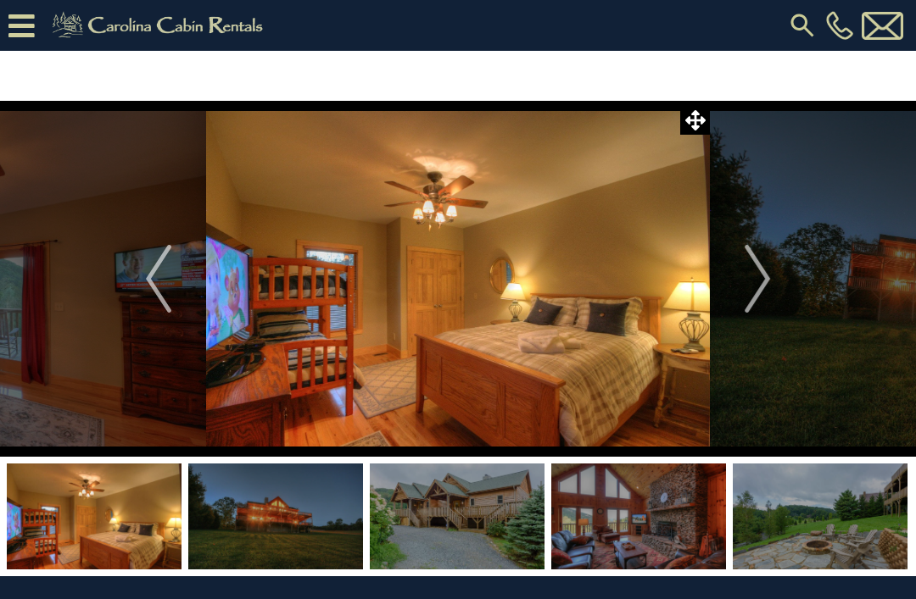
click at [734, 287] on button "Next" at bounding box center [757, 279] width 95 height 356
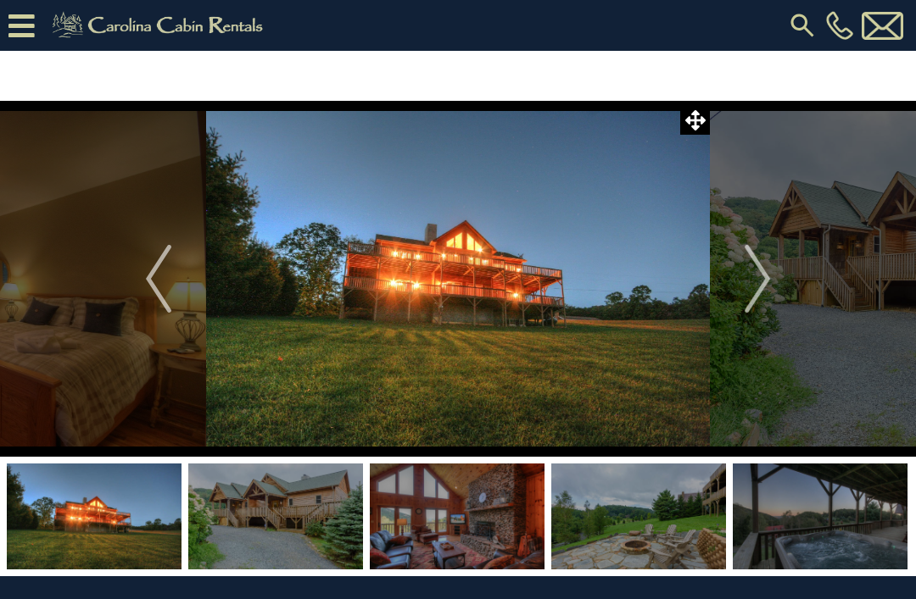
click at [771, 258] on button "Next" at bounding box center [757, 279] width 95 height 356
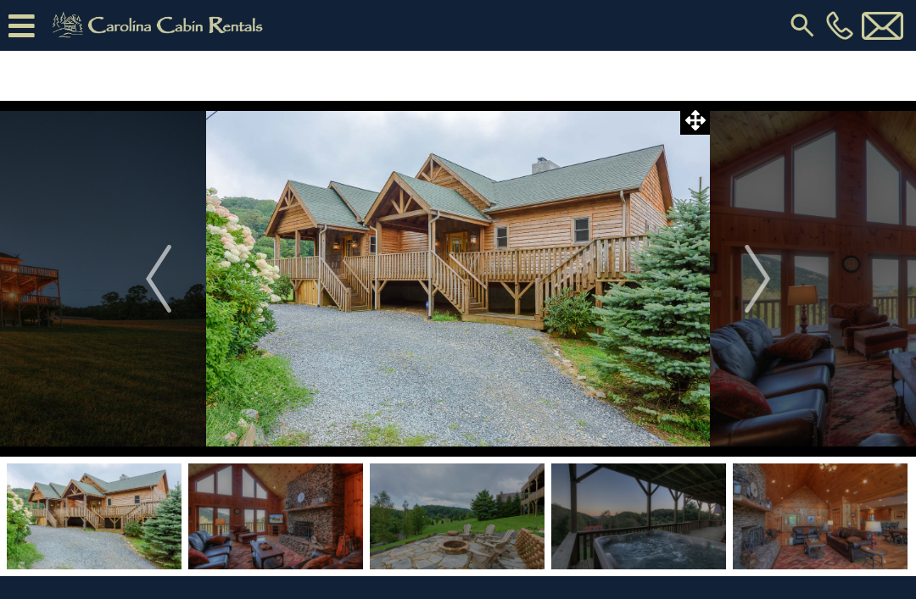
click at [757, 281] on img "Next" at bounding box center [756, 279] width 25 height 68
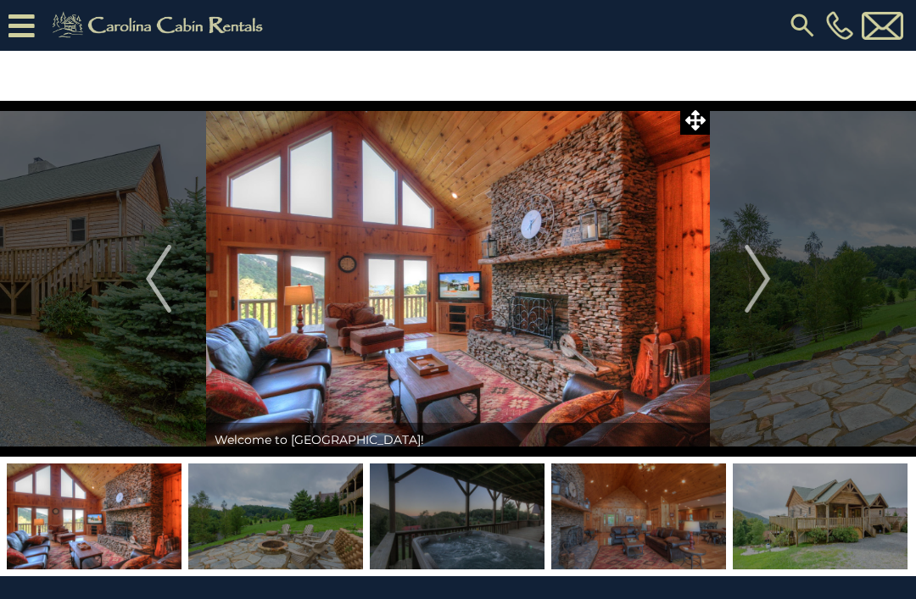
click at [760, 272] on img "Next" at bounding box center [756, 279] width 25 height 68
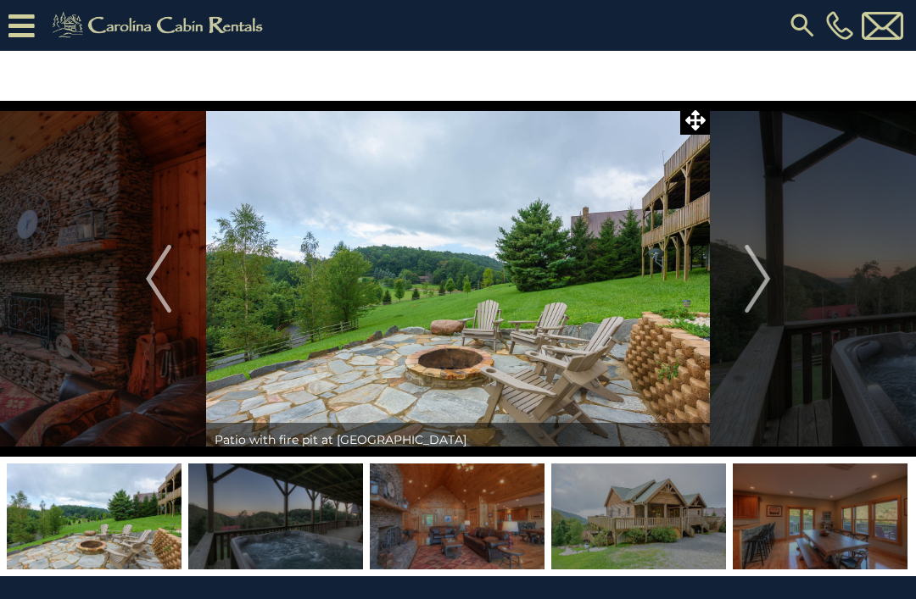
click at [757, 275] on img "Next" at bounding box center [756, 279] width 25 height 68
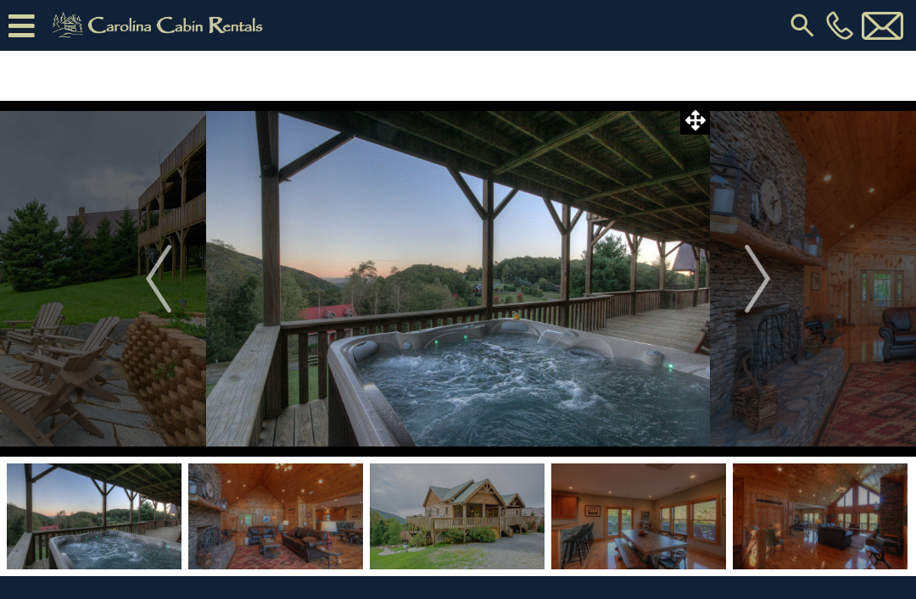
click at [737, 280] on button "Next" at bounding box center [757, 279] width 95 height 356
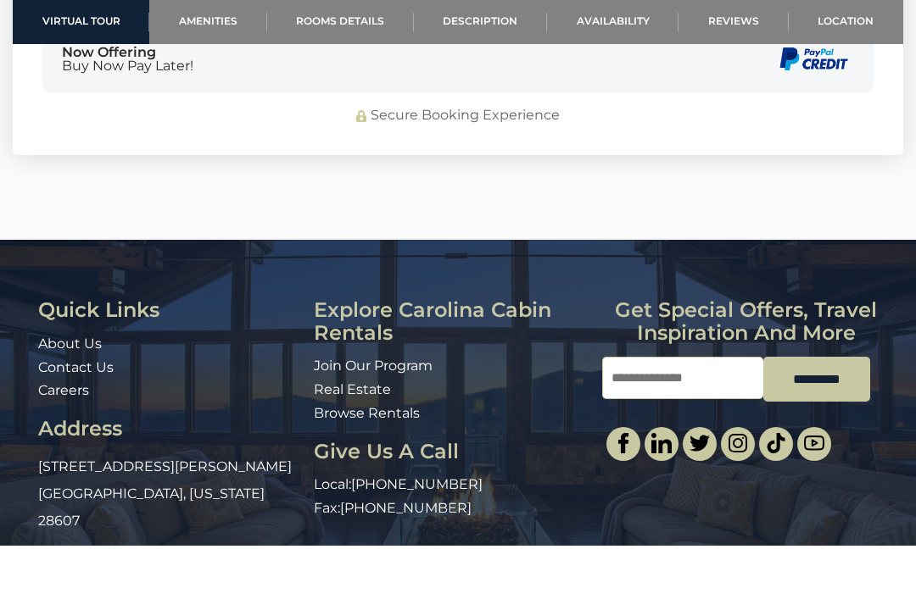
scroll to position [4983, 0]
